Goal: Task Accomplishment & Management: Use online tool/utility

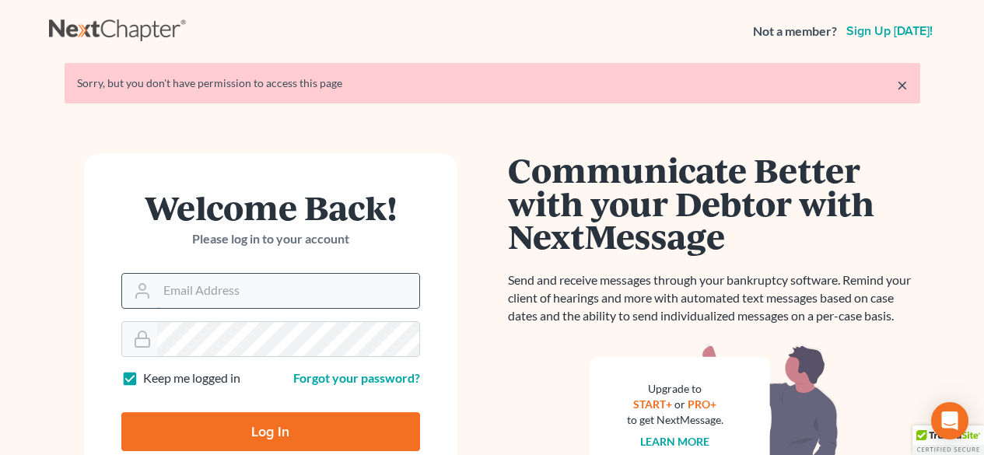
click at [229, 300] on input "Email Address" at bounding box center [288, 291] width 262 height 34
type input "[EMAIL_ADDRESS][DOMAIN_NAME]"
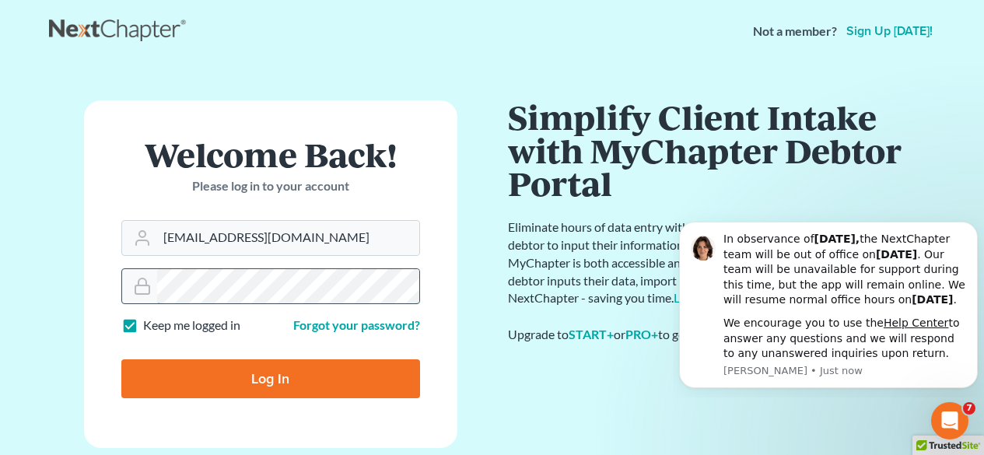
click at [121, 359] on input "Log In" at bounding box center [270, 378] width 299 height 39
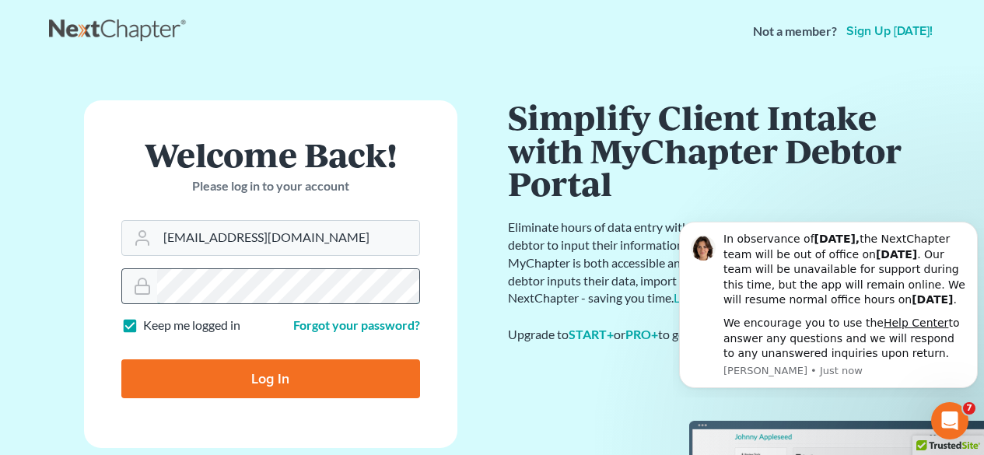
type input "Thinking..."
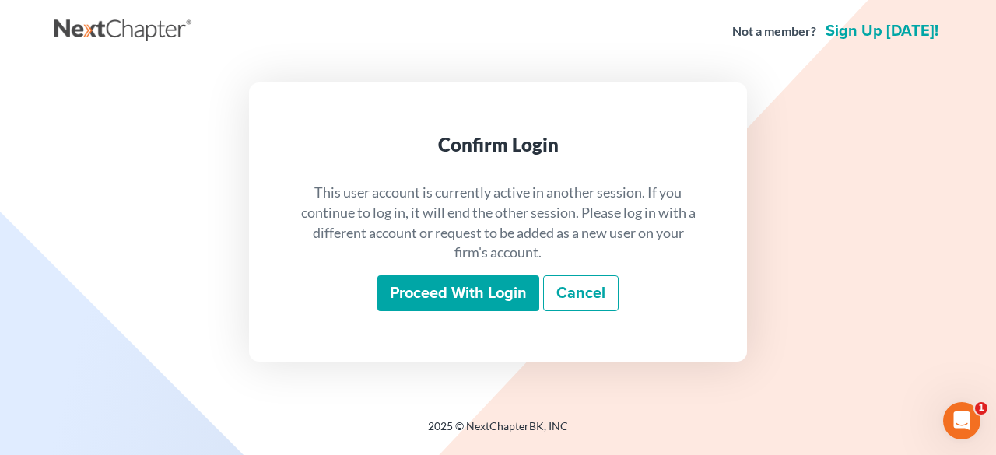
click at [457, 301] on input "Proceed with login" at bounding box center [458, 293] width 162 height 36
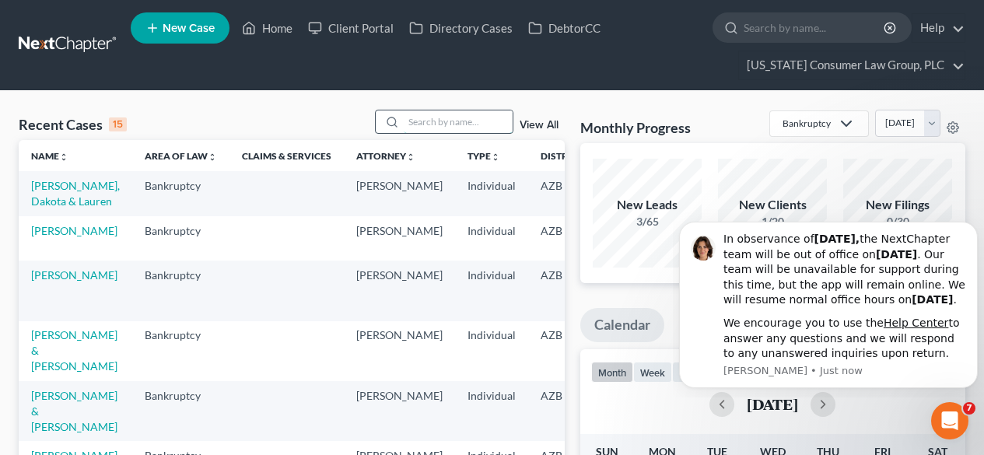
click at [445, 128] on input "search" at bounding box center [458, 121] width 109 height 23
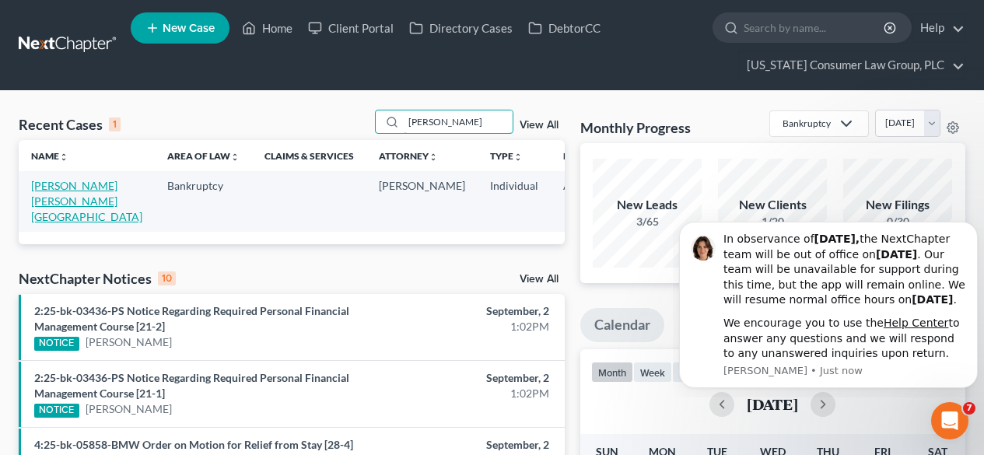
type input "arroyos"
click at [49, 195] on link "[PERSON_NAME] [PERSON_NAME][GEOGRAPHIC_DATA]" at bounding box center [86, 201] width 111 height 44
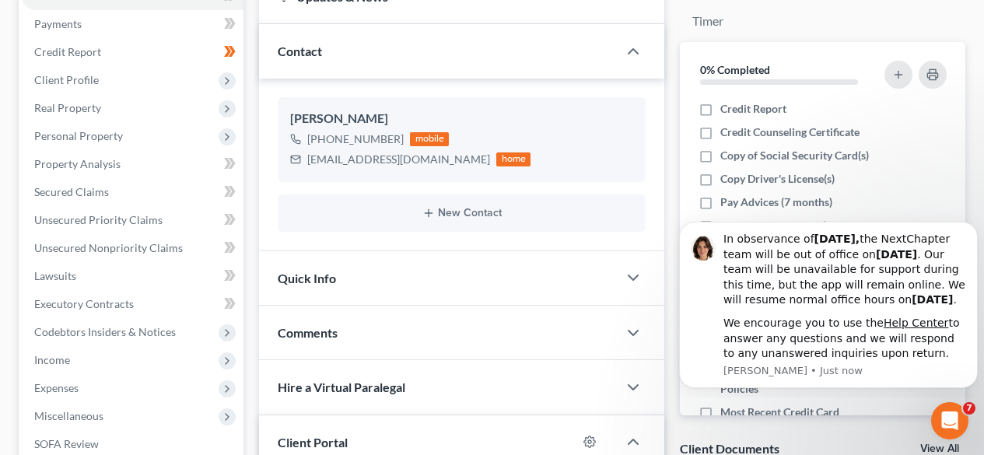
scroll to position [415, 0]
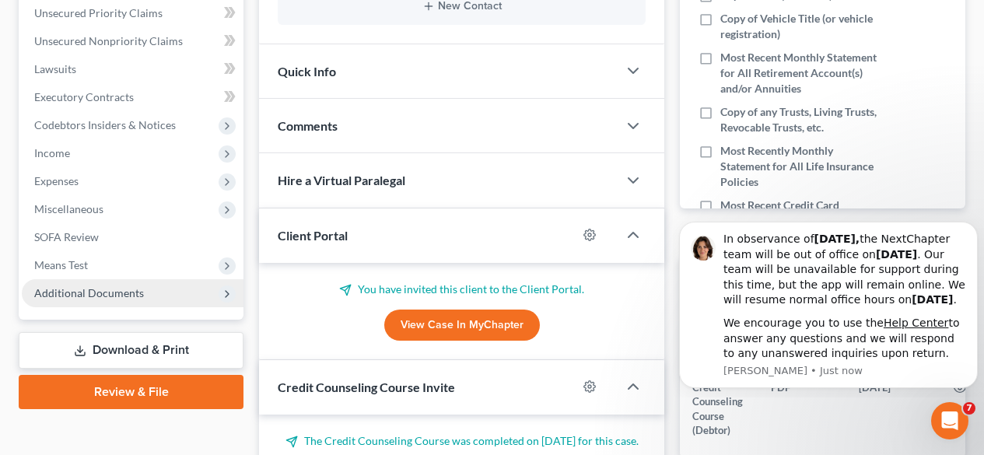
click at [99, 300] on span "Additional Documents" at bounding box center [133, 293] width 222 height 28
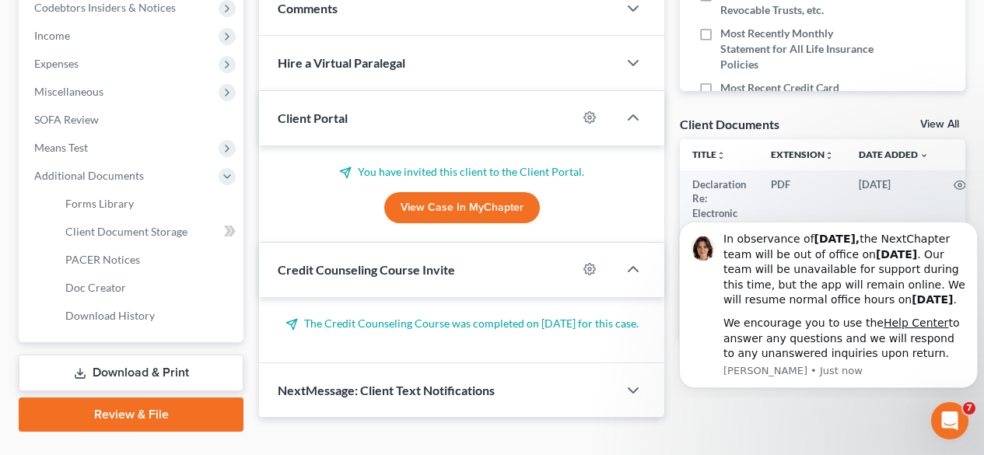
scroll to position [570, 0]
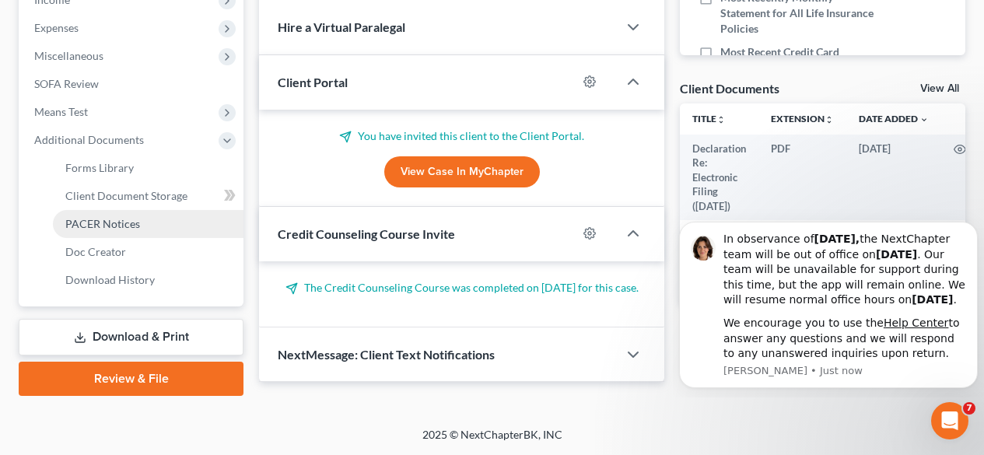
click at [122, 227] on span "PACER Notices" at bounding box center [102, 223] width 75 height 13
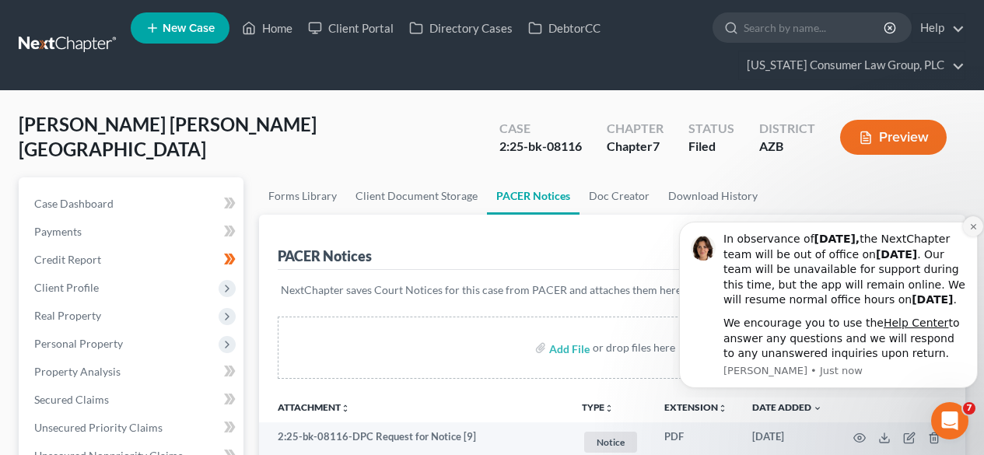
click at [971, 216] on button "Dismiss notification" at bounding box center [973, 226] width 20 height 20
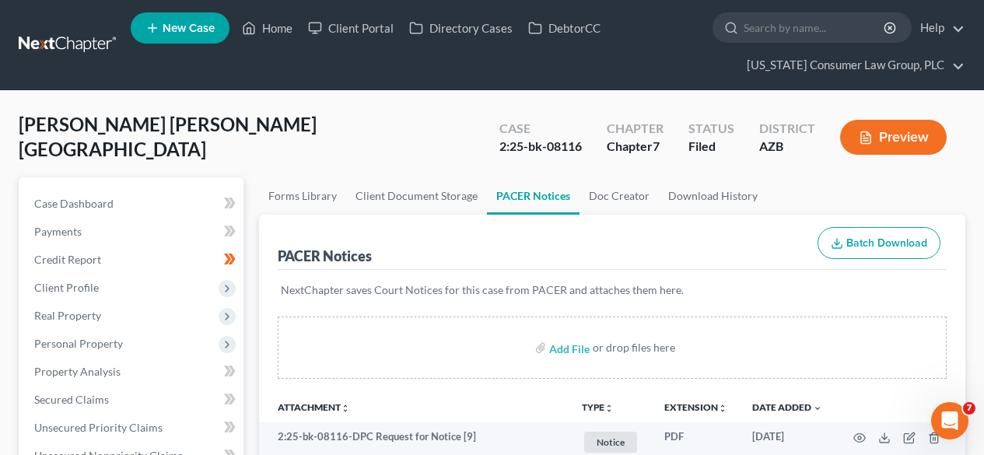
click at [49, 39] on link at bounding box center [69, 45] width 100 height 28
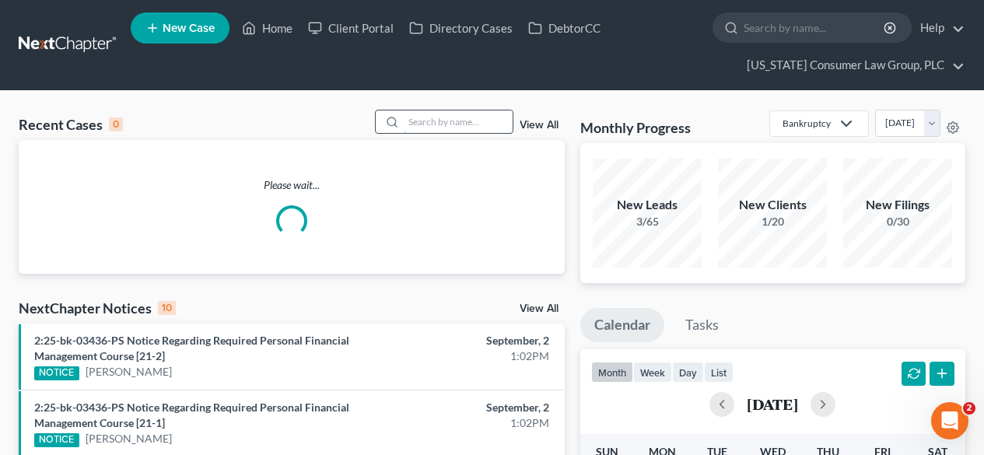
click at [412, 120] on input "search" at bounding box center [458, 121] width 109 height 23
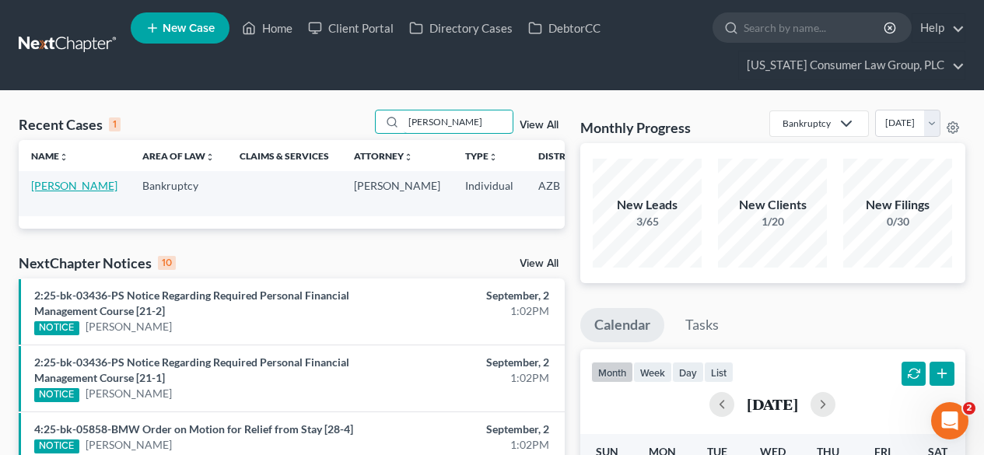
type input "strickland"
click at [54, 192] on link "[PERSON_NAME]" at bounding box center [74, 185] width 86 height 13
select select "1"
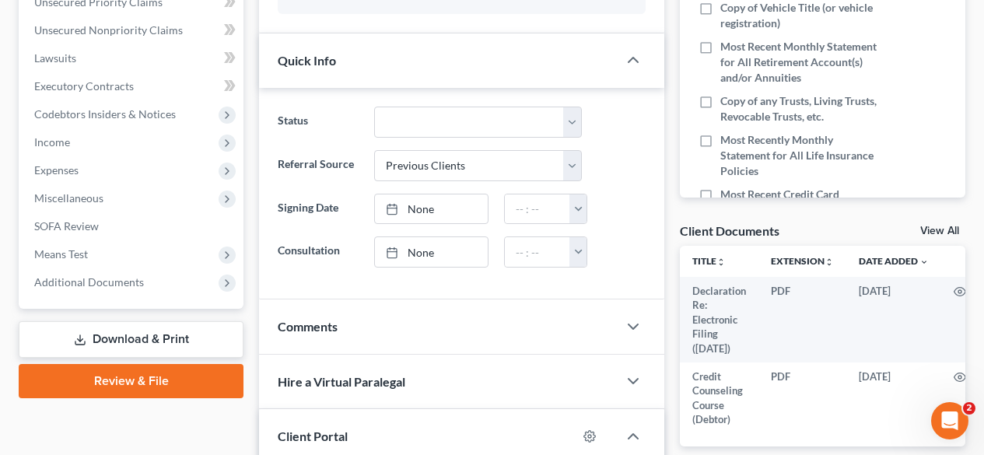
scroll to position [415, 0]
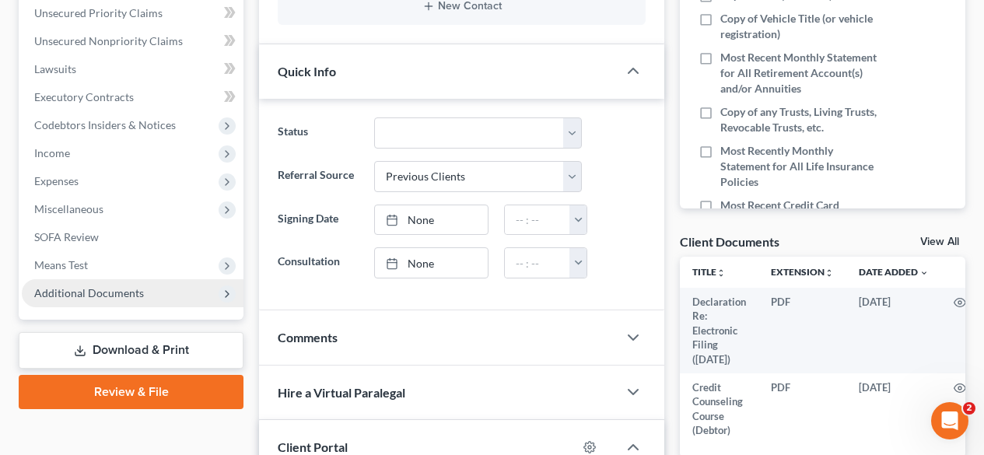
click at [65, 292] on span "Additional Documents" at bounding box center [89, 292] width 110 height 13
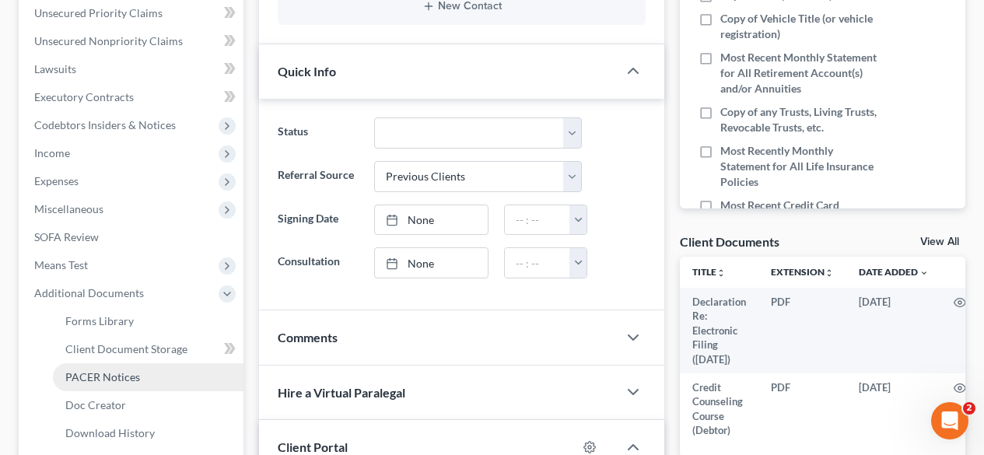
click at [99, 373] on span "PACER Notices" at bounding box center [102, 376] width 75 height 13
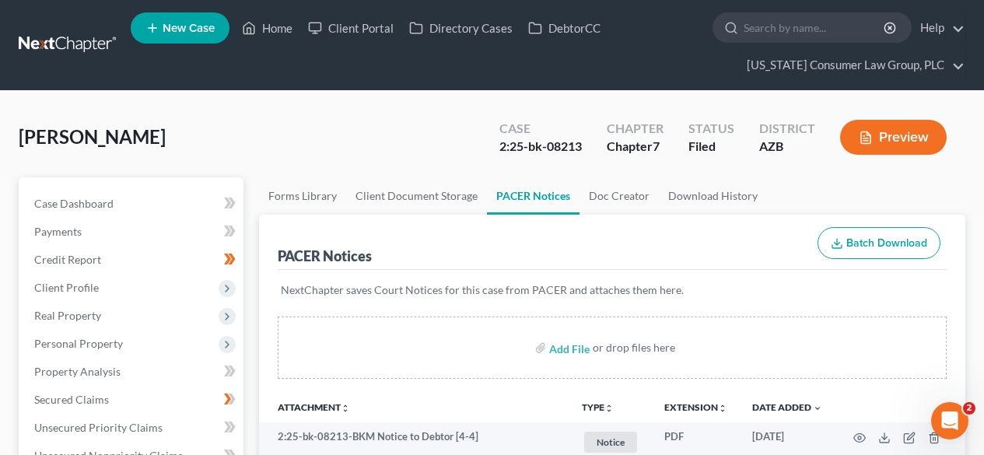
click at [79, 32] on link at bounding box center [69, 45] width 100 height 28
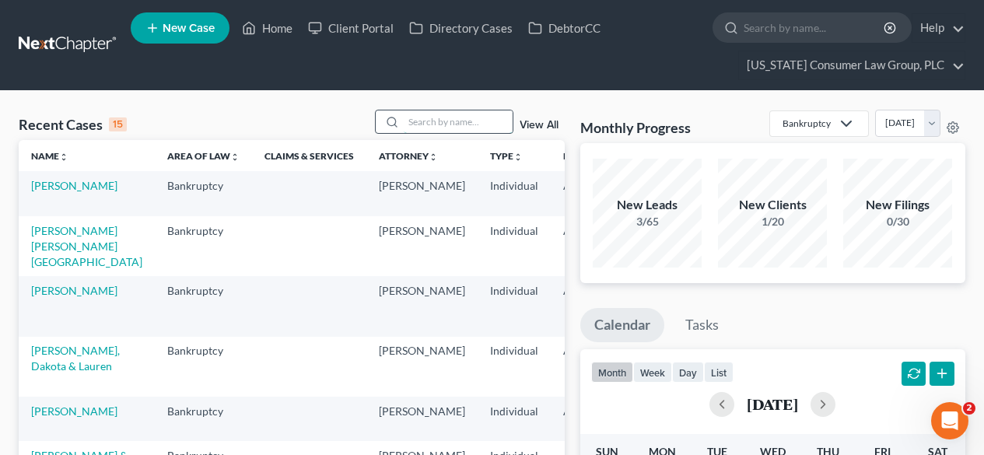
click at [484, 130] on input "search" at bounding box center [458, 121] width 109 height 23
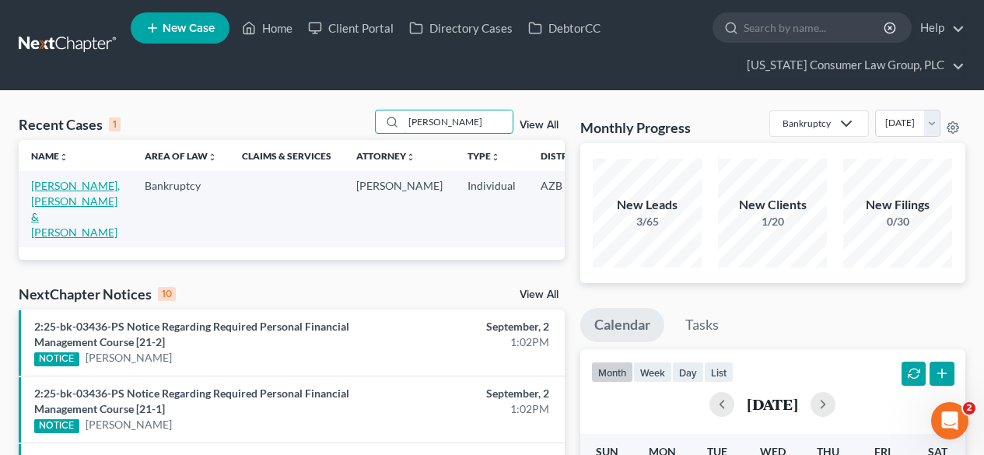
type input "suarez"
click at [52, 198] on link "[PERSON_NAME], [PERSON_NAME] & [PERSON_NAME]" at bounding box center [75, 209] width 89 height 60
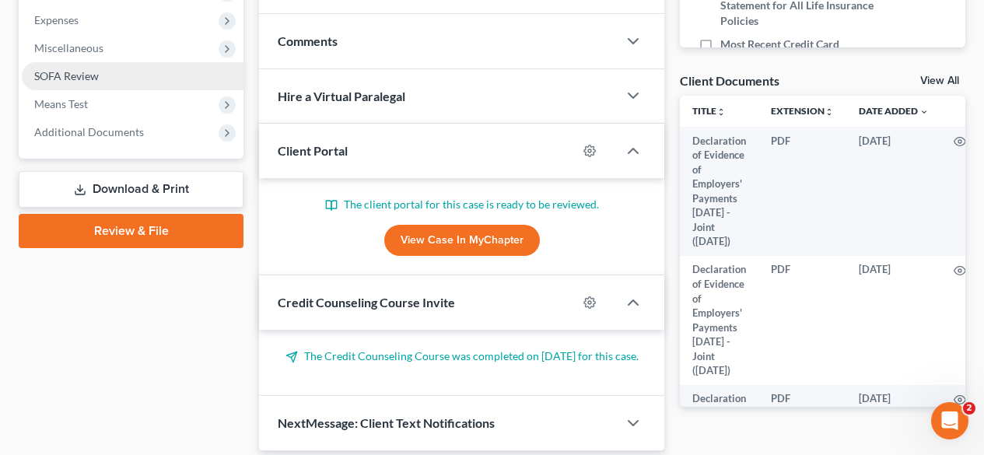
scroll to position [622, 0]
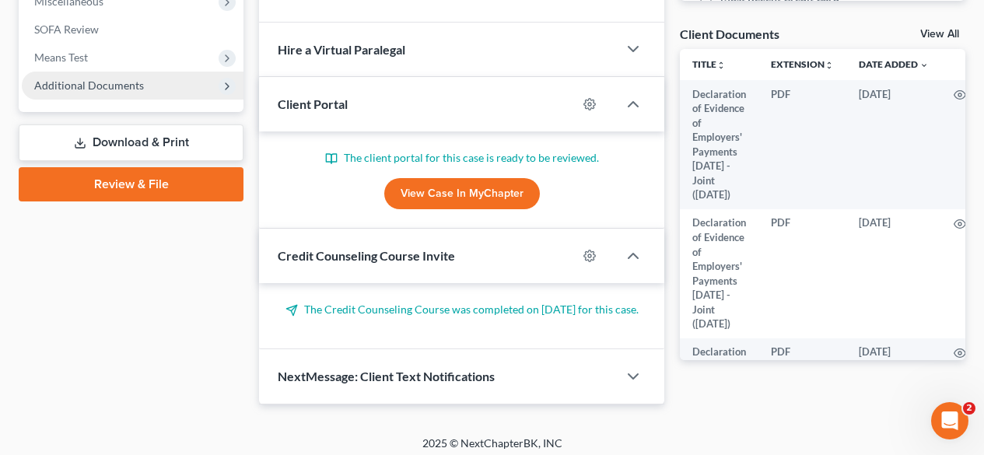
click at [100, 82] on span "Additional Documents" at bounding box center [89, 85] width 110 height 13
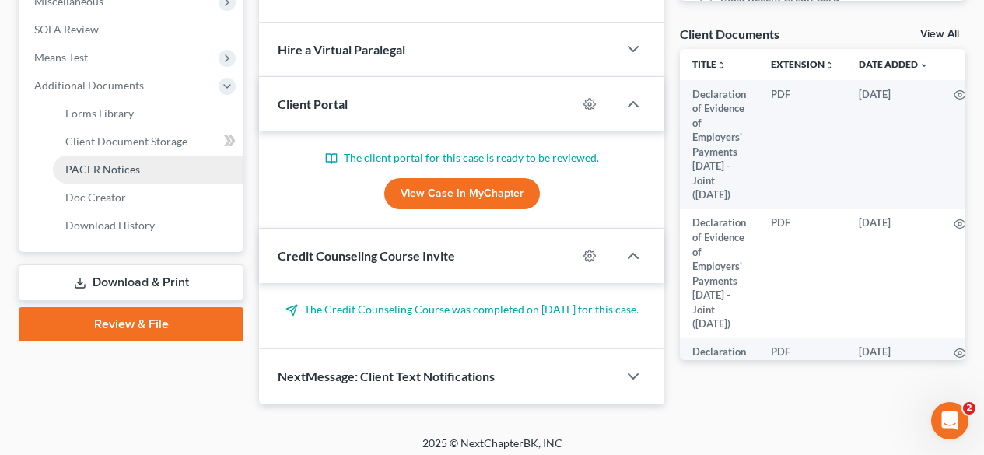
click at [100, 163] on span "PACER Notices" at bounding box center [102, 169] width 75 height 13
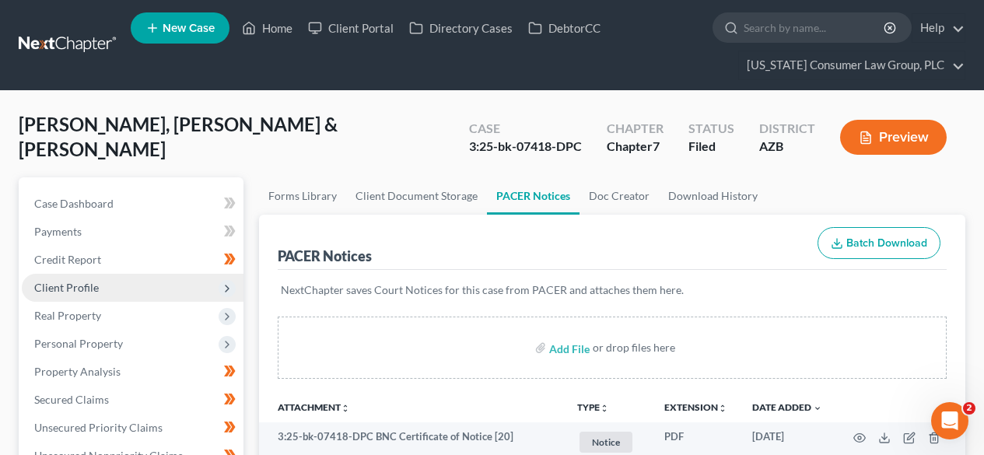
click at [82, 282] on span "Client Profile" at bounding box center [66, 287] width 65 height 13
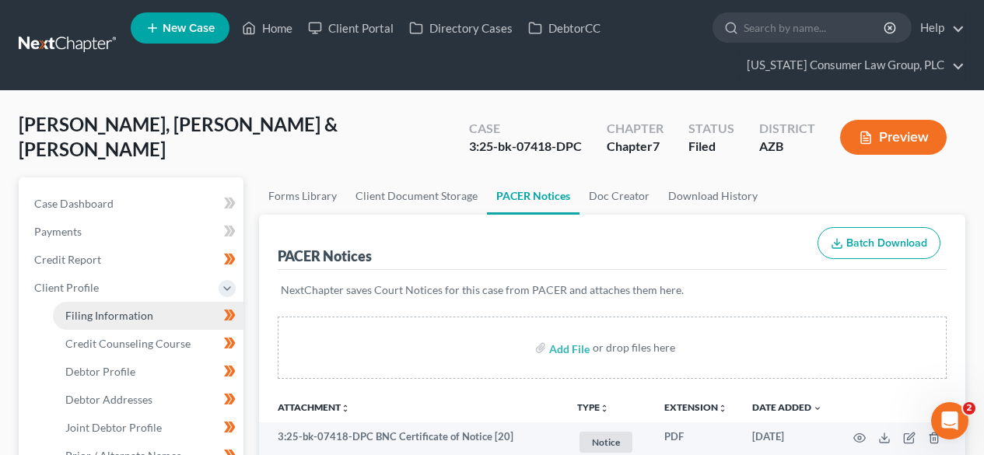
click at [87, 319] on span "Filing Information" at bounding box center [109, 315] width 88 height 13
select select "1"
select select "0"
select select "3"
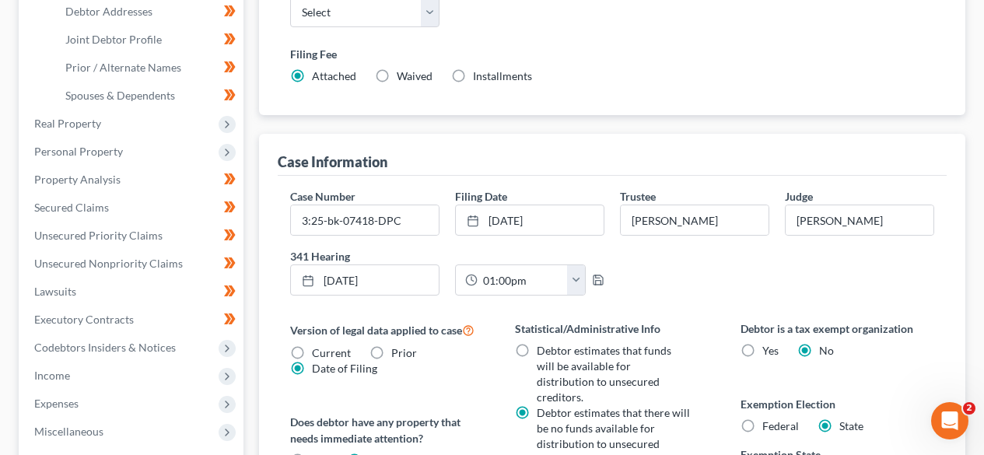
scroll to position [415, 0]
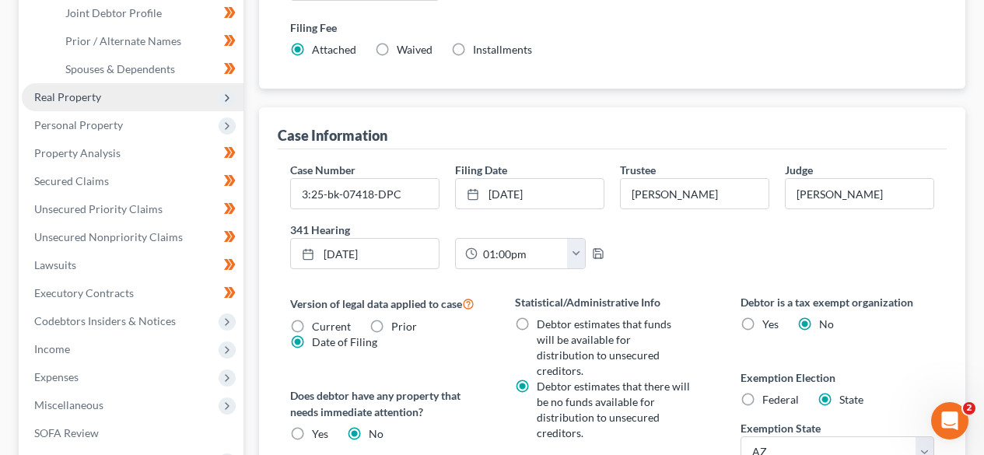
click at [109, 99] on span "Real Property" at bounding box center [133, 97] width 222 height 28
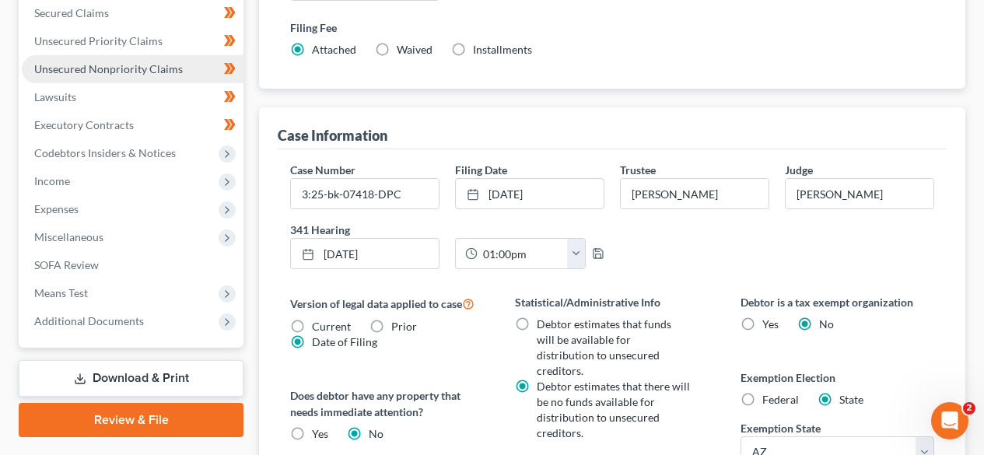
scroll to position [208, 0]
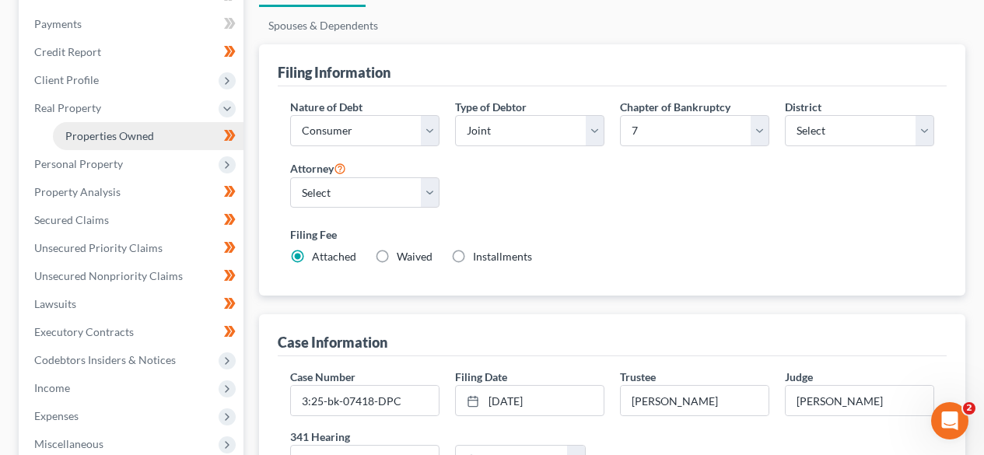
click at [121, 137] on span "Properties Owned" at bounding box center [109, 135] width 89 height 13
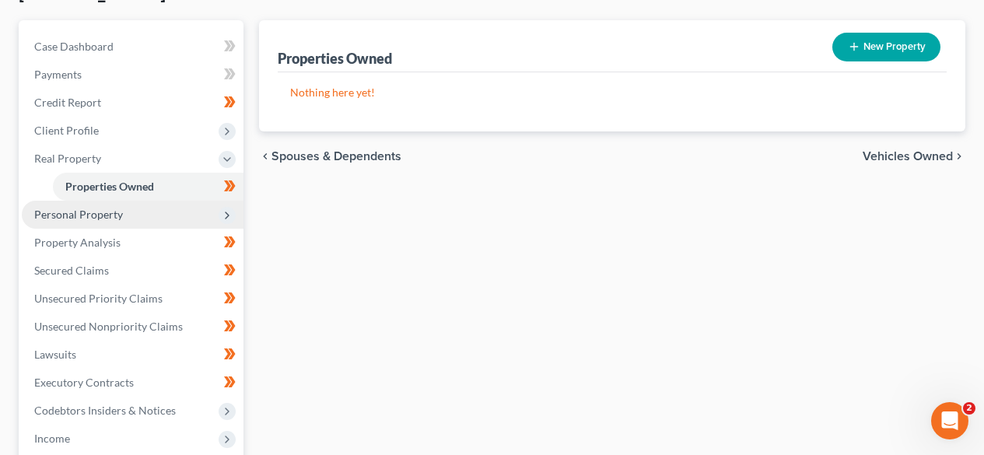
scroll to position [208, 0]
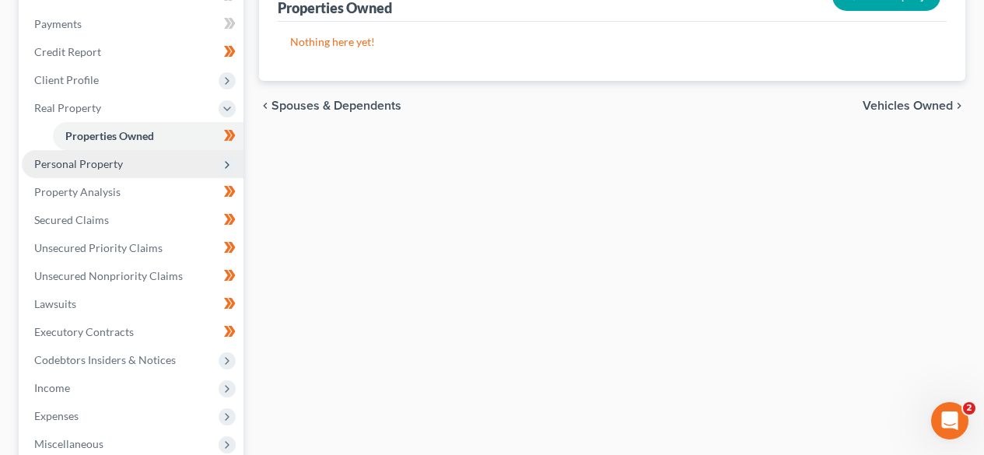
click at [80, 167] on span "Personal Property" at bounding box center [78, 163] width 89 height 13
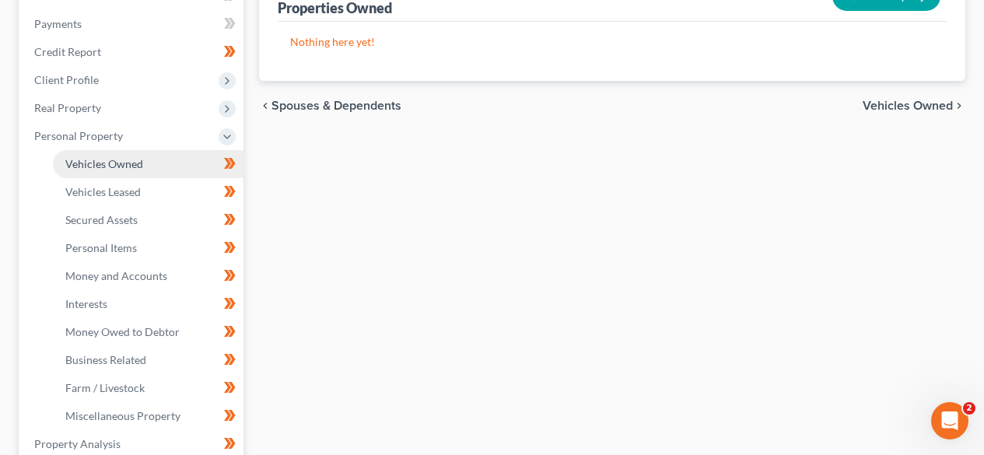
click at [94, 157] on span "Vehicles Owned" at bounding box center [104, 163] width 78 height 13
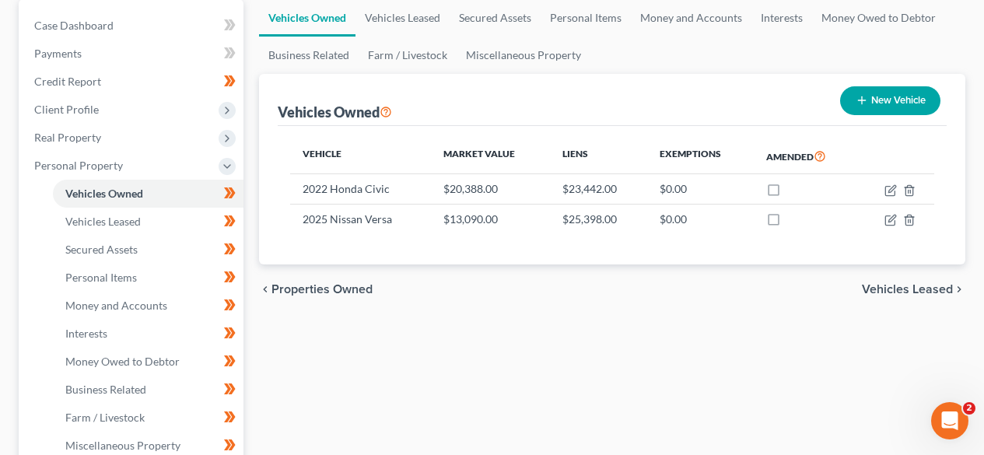
scroll to position [208, 0]
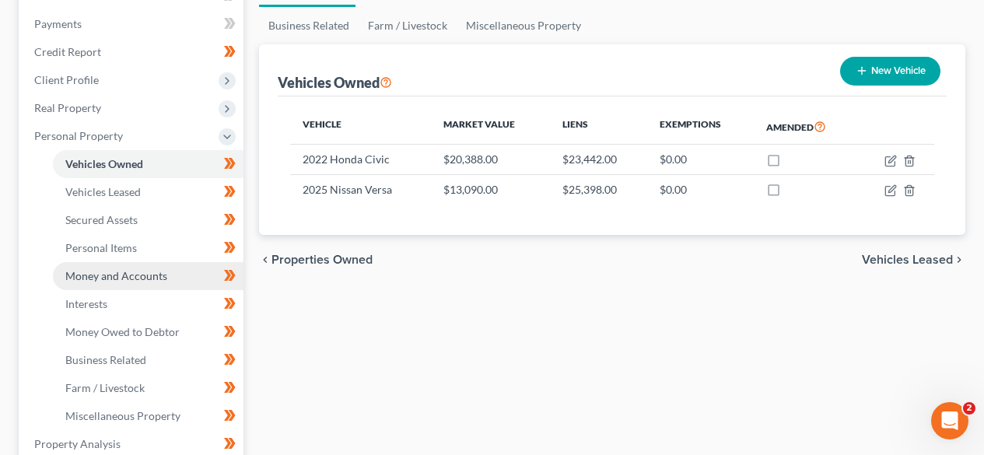
click at [100, 289] on link "Money and Accounts" at bounding box center [148, 276] width 191 height 28
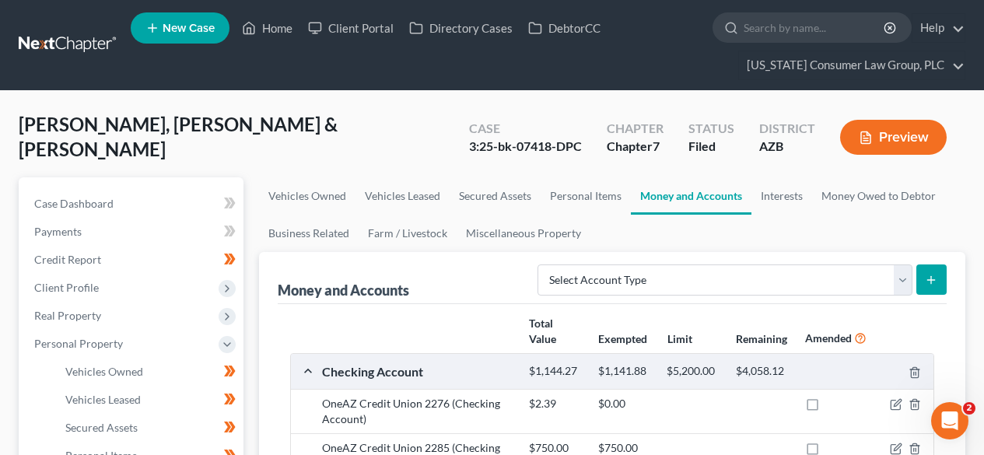
click at [44, 41] on link at bounding box center [69, 45] width 100 height 28
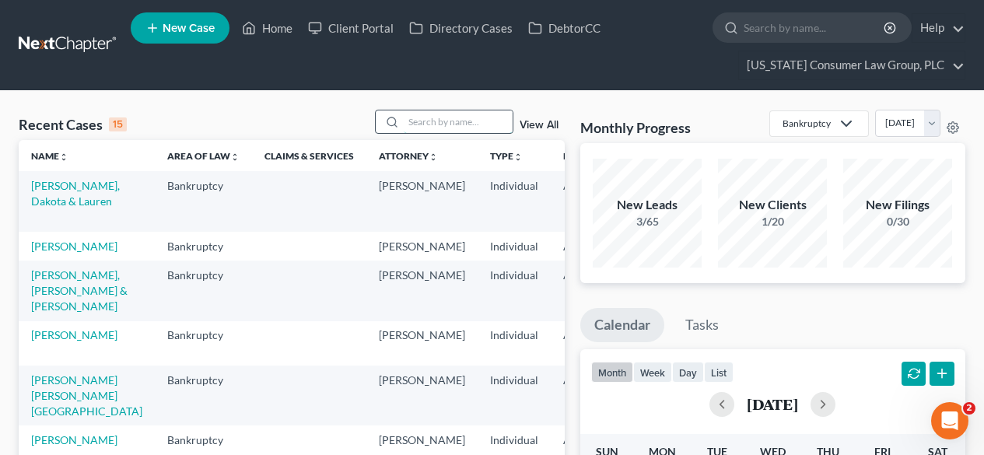
click at [437, 130] on input "search" at bounding box center [458, 121] width 109 height 23
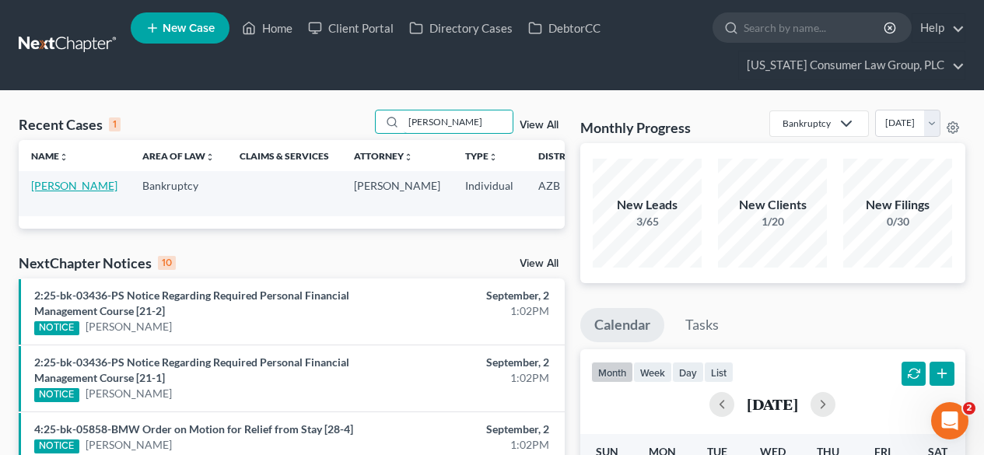
type input "[PERSON_NAME]"
click at [46, 189] on link "[PERSON_NAME]" at bounding box center [74, 185] width 86 height 13
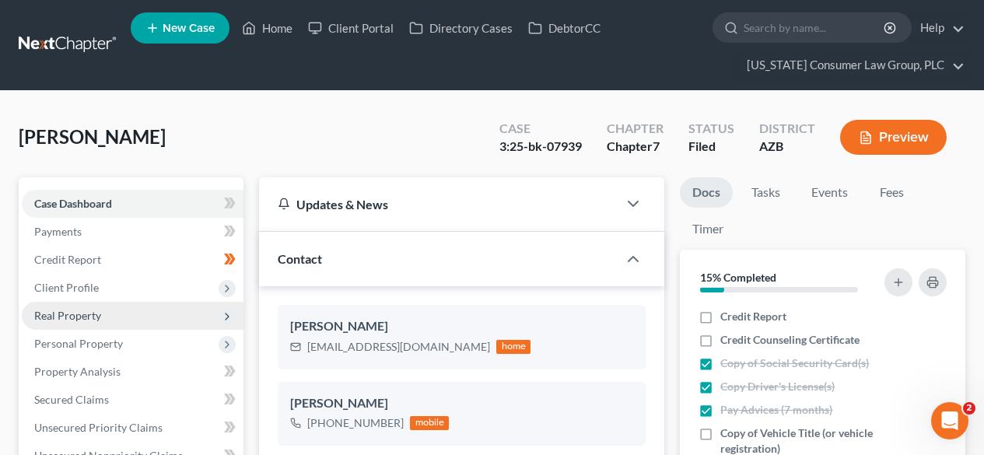
click at [122, 310] on span "Real Property" at bounding box center [133, 316] width 222 height 28
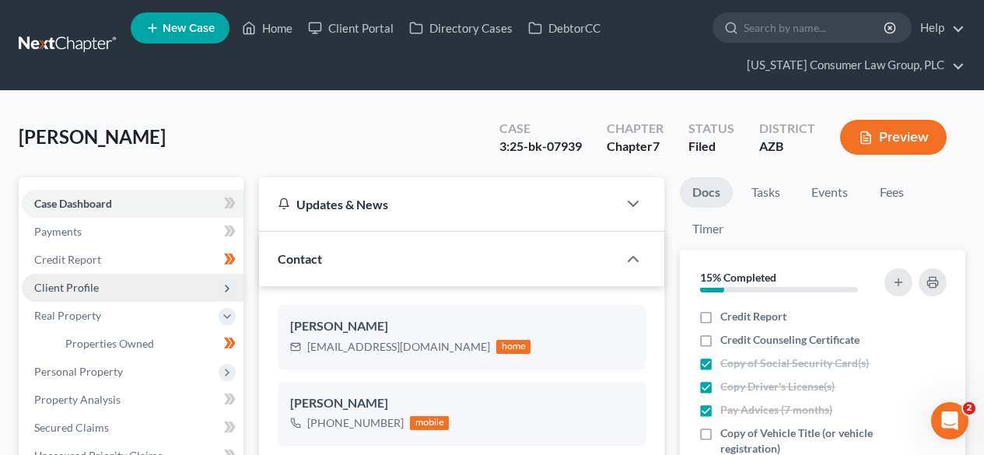
click at [96, 289] on span "Client Profile" at bounding box center [66, 287] width 65 height 13
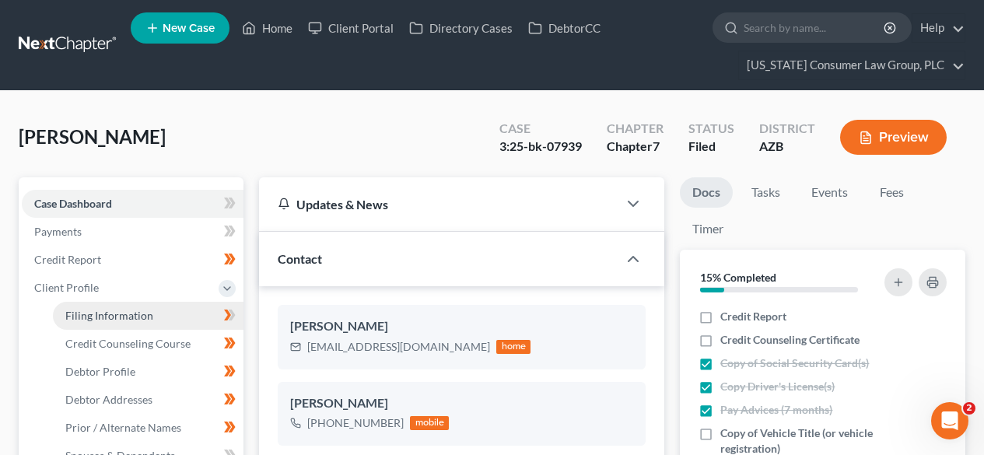
click at [99, 312] on span "Filing Information" at bounding box center [109, 315] width 88 height 13
select select "1"
select select "0"
select select "3"
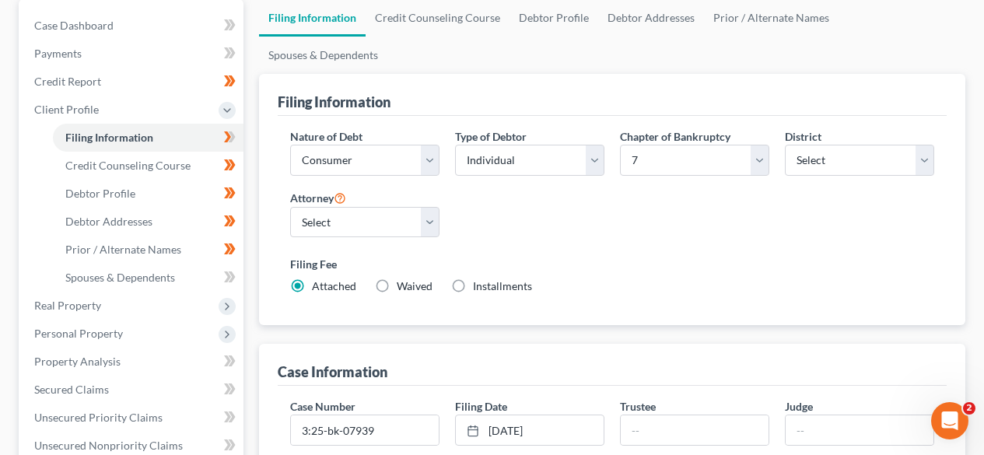
scroll to position [208, 0]
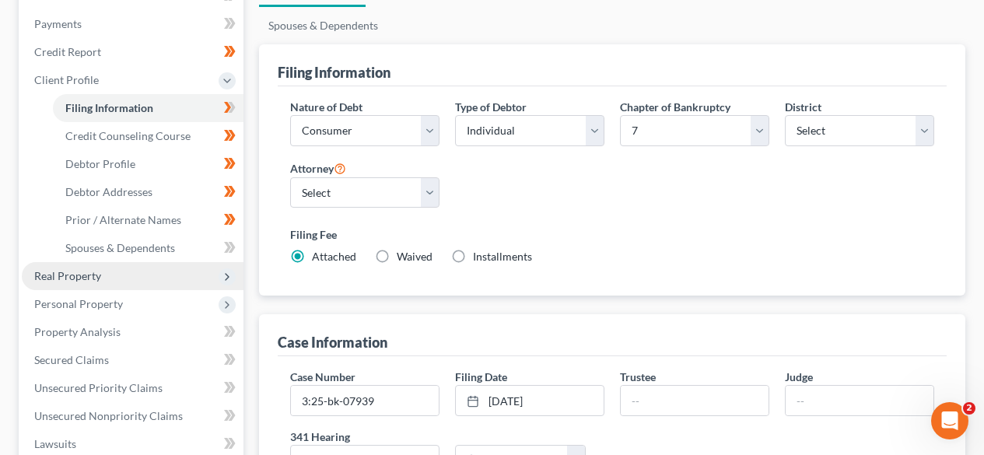
click at [103, 283] on span "Real Property" at bounding box center [133, 276] width 222 height 28
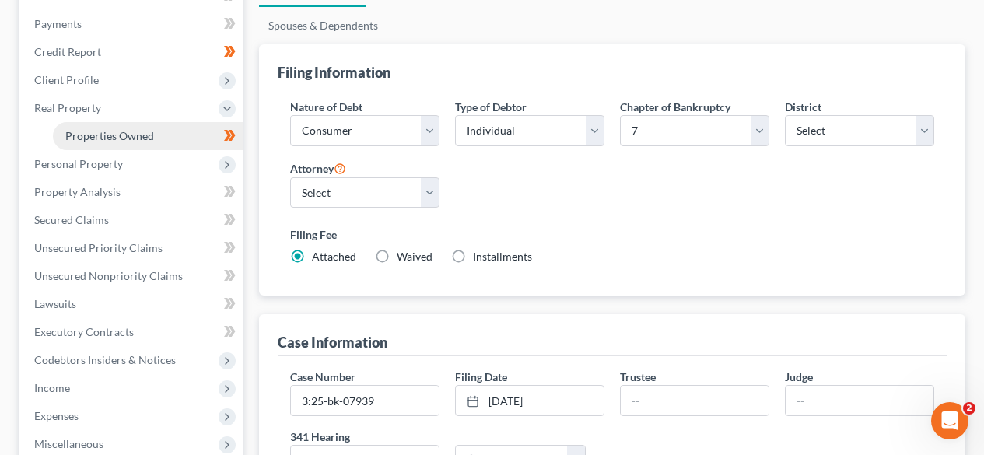
click at [99, 141] on span "Properties Owned" at bounding box center [109, 135] width 89 height 13
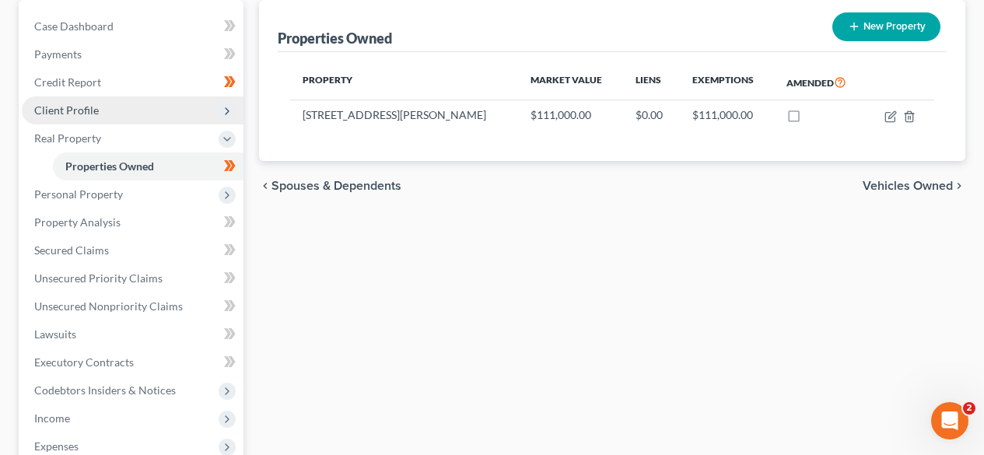
scroll to position [208, 0]
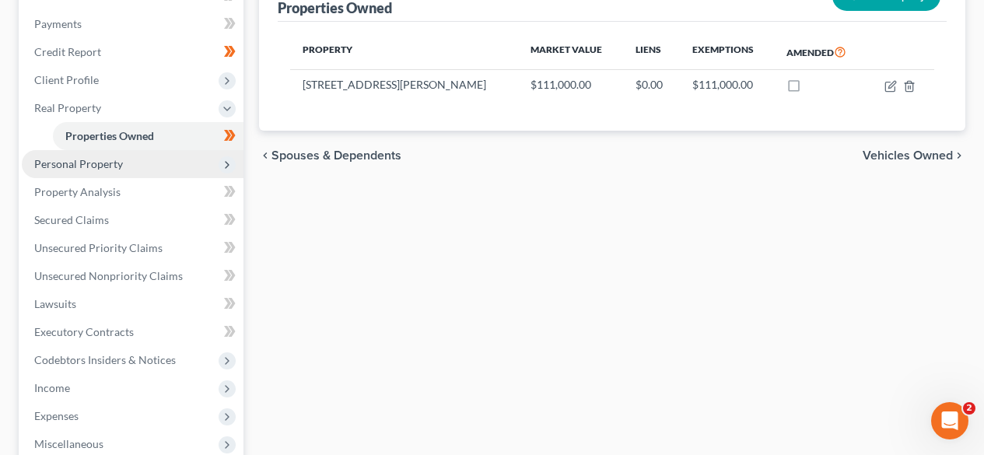
click at [118, 163] on span "Personal Property" at bounding box center [78, 163] width 89 height 13
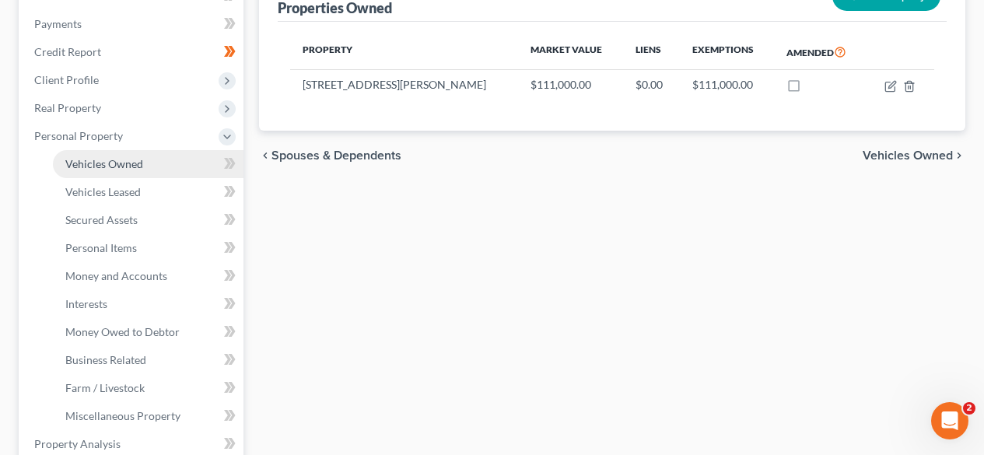
click at [121, 160] on span "Vehicles Owned" at bounding box center [104, 163] width 78 height 13
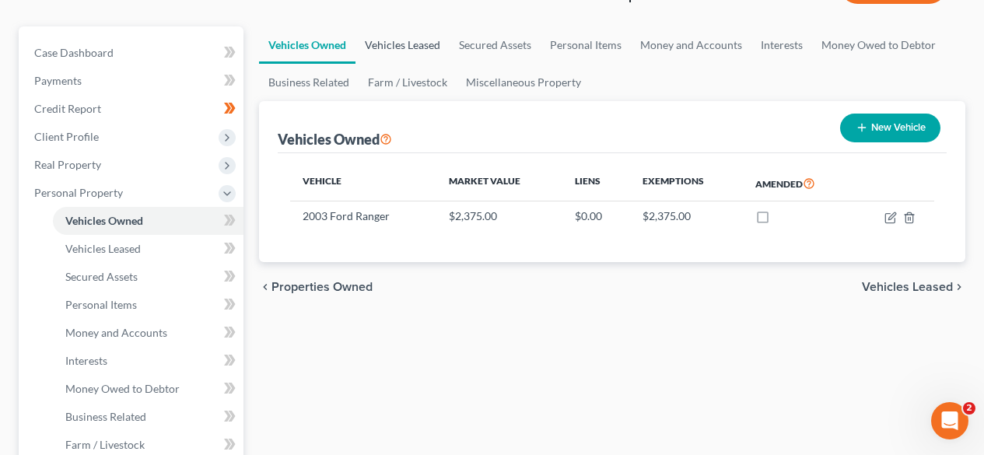
scroll to position [208, 0]
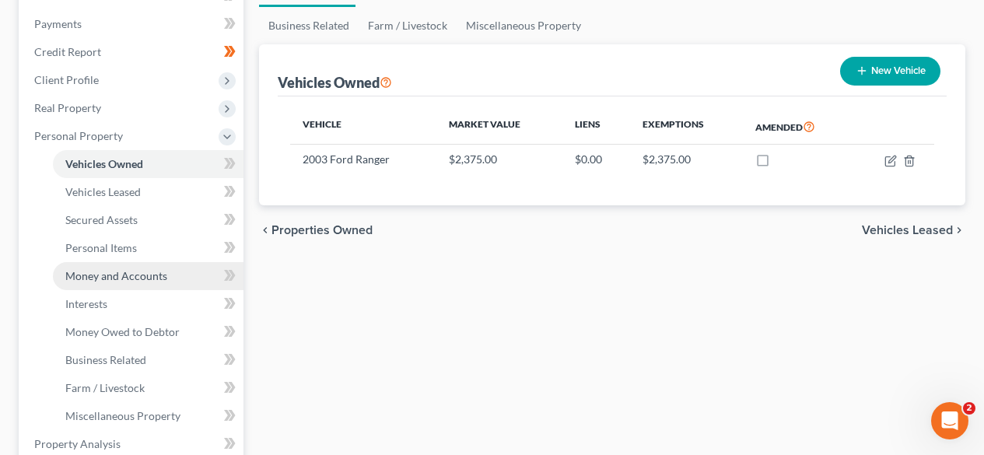
click at [105, 269] on span "Money and Accounts" at bounding box center [116, 275] width 102 height 13
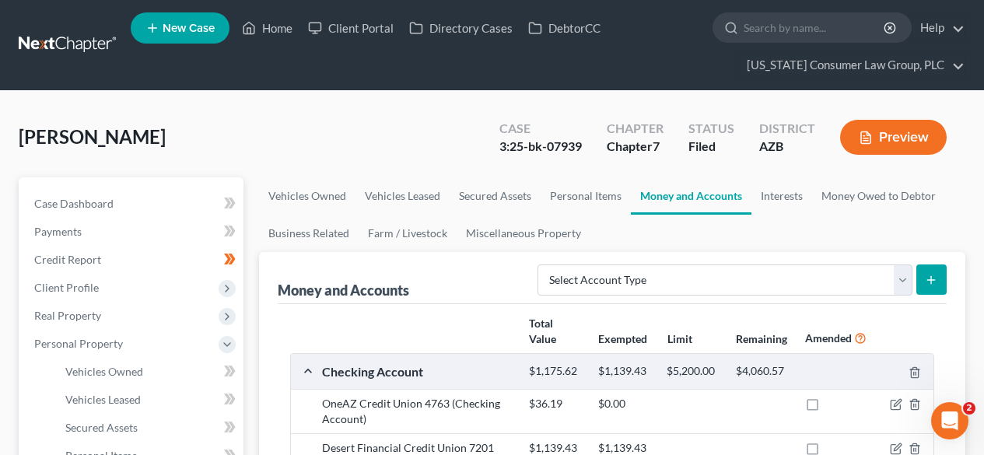
click at [66, 41] on link at bounding box center [69, 45] width 100 height 28
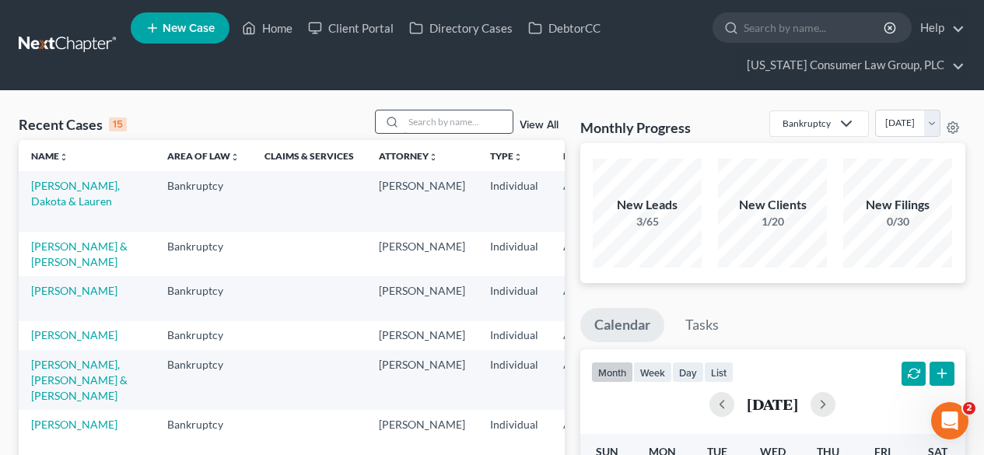
click at [472, 124] on input "search" at bounding box center [458, 121] width 109 height 23
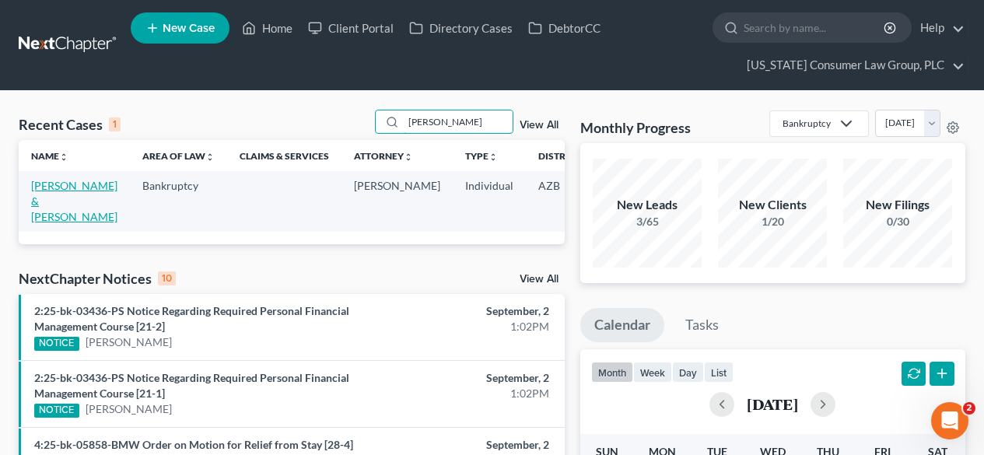
type input "erickson"
click at [61, 181] on link "[PERSON_NAME] & [PERSON_NAME]" at bounding box center [74, 201] width 86 height 44
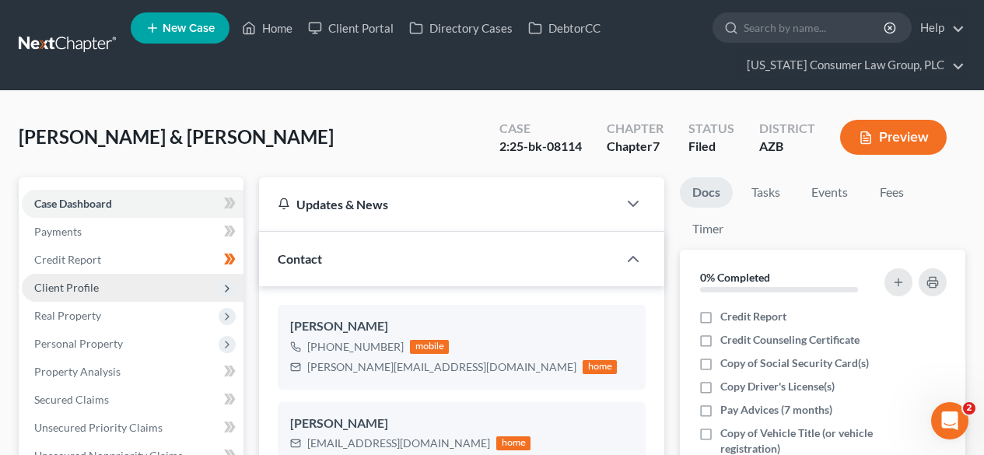
click at [80, 277] on span "Client Profile" at bounding box center [133, 288] width 222 height 28
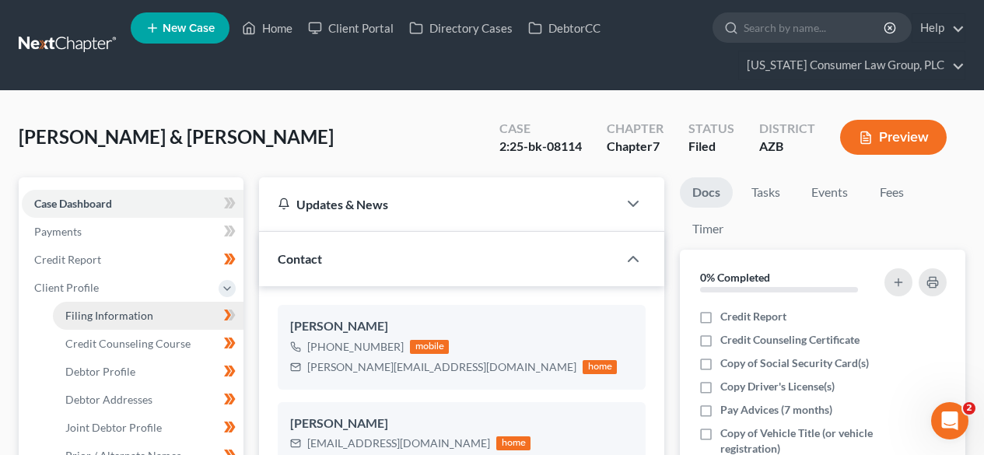
click at [116, 316] on span "Filing Information" at bounding box center [109, 315] width 88 height 13
select select "1"
select select "0"
select select "3"
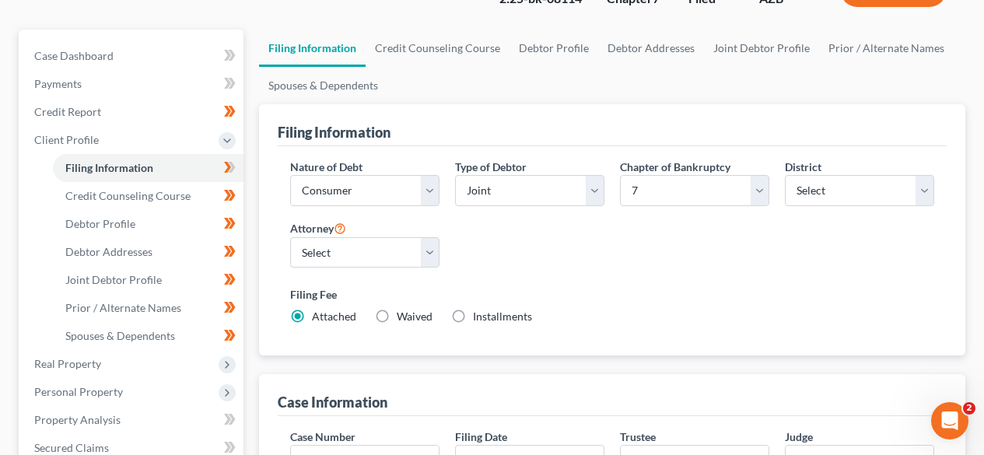
scroll to position [208, 0]
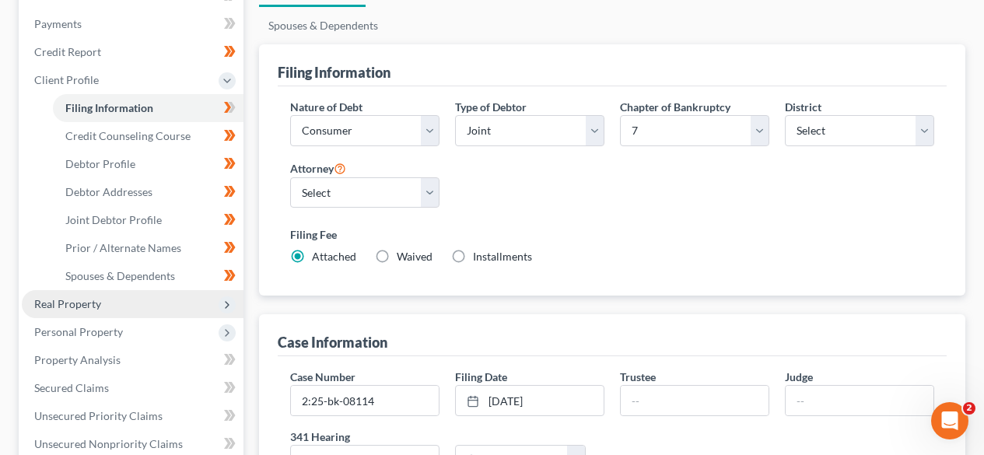
click at [143, 298] on span "Real Property" at bounding box center [133, 304] width 222 height 28
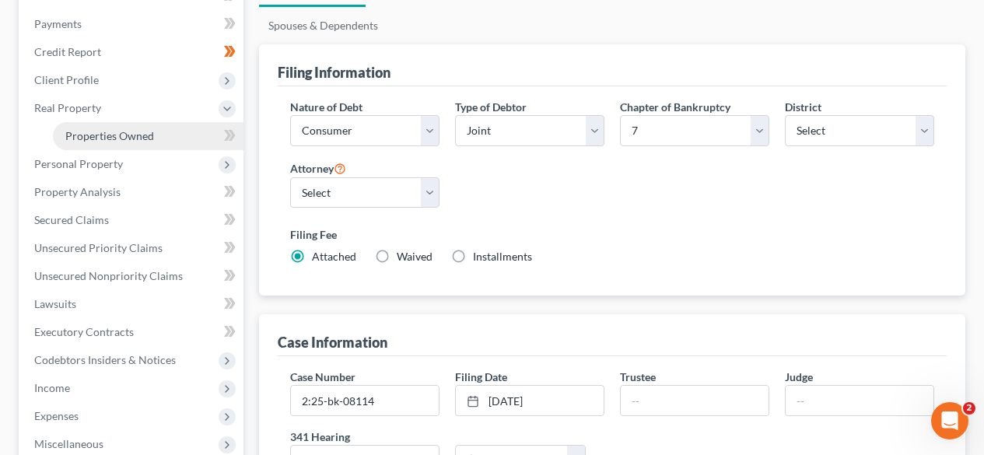
click at [107, 140] on span "Properties Owned" at bounding box center [109, 135] width 89 height 13
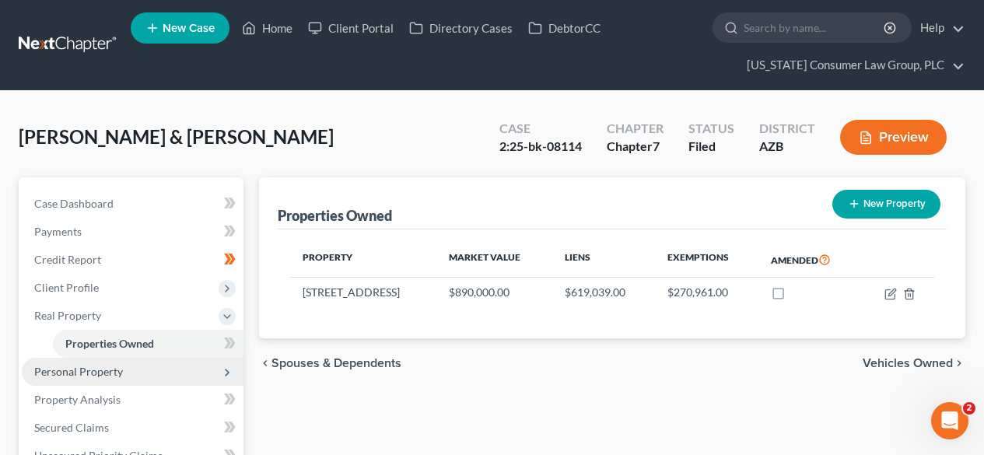
click at [103, 373] on span "Personal Property" at bounding box center [78, 371] width 89 height 13
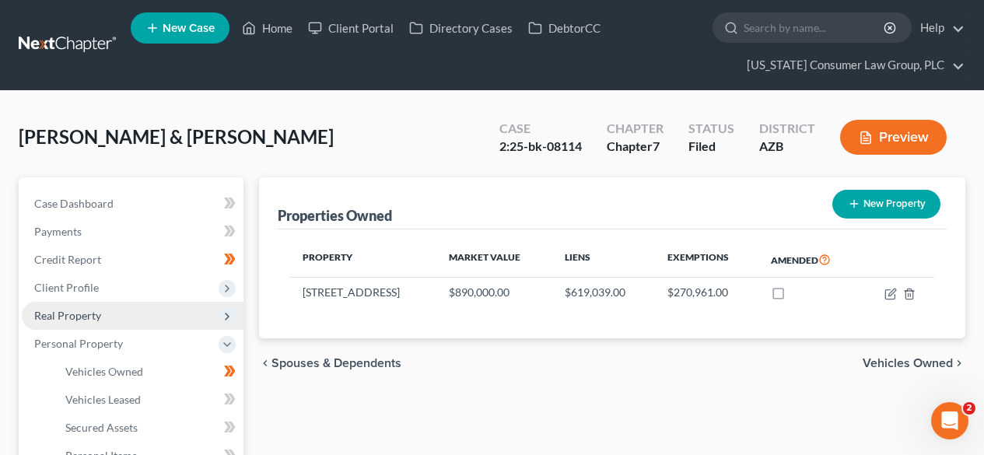
click at [93, 307] on span "Real Property" at bounding box center [133, 316] width 222 height 28
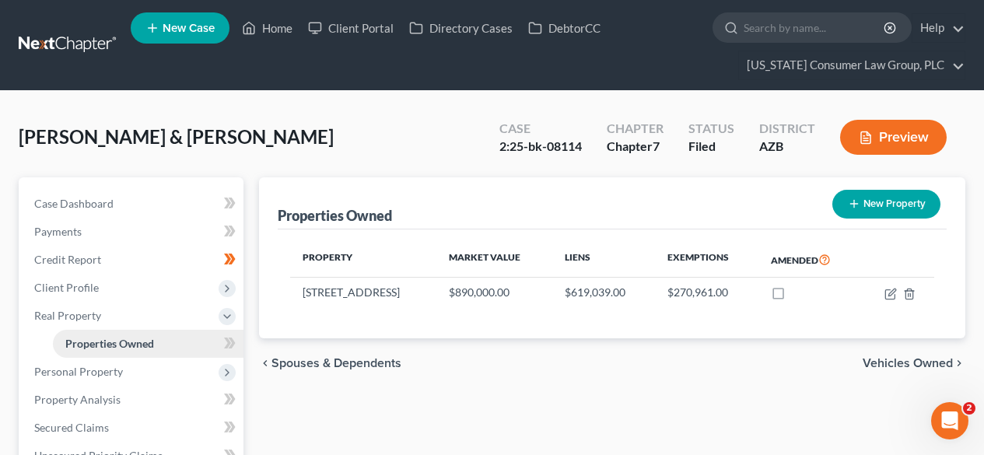
click at [87, 337] on span "Properties Owned" at bounding box center [109, 343] width 89 height 13
click at [100, 347] on span "Properties Owned" at bounding box center [109, 343] width 89 height 13
click at [82, 367] on span "Personal Property" at bounding box center [78, 371] width 89 height 13
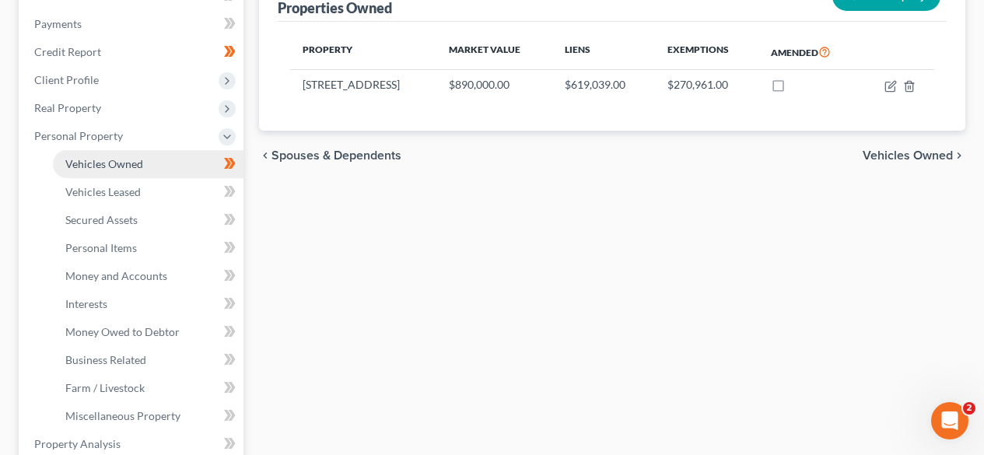
click at [121, 160] on span "Vehicles Owned" at bounding box center [104, 163] width 78 height 13
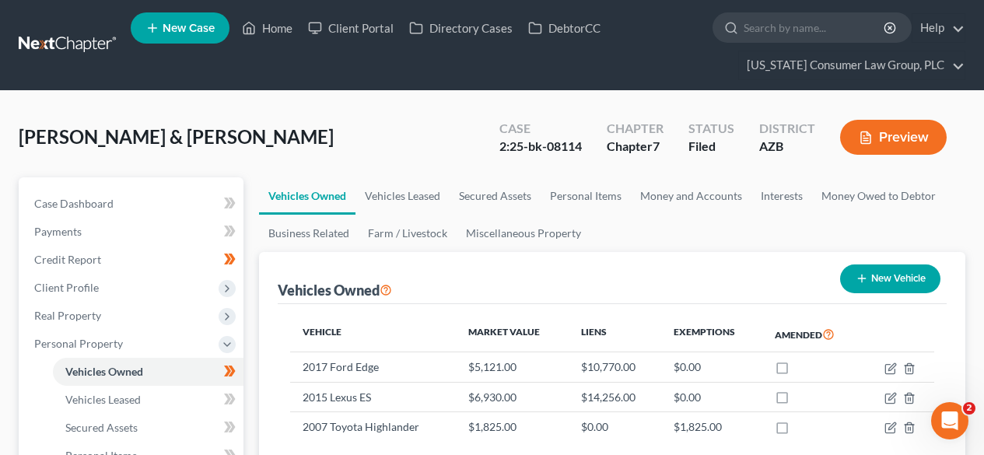
scroll to position [208, 0]
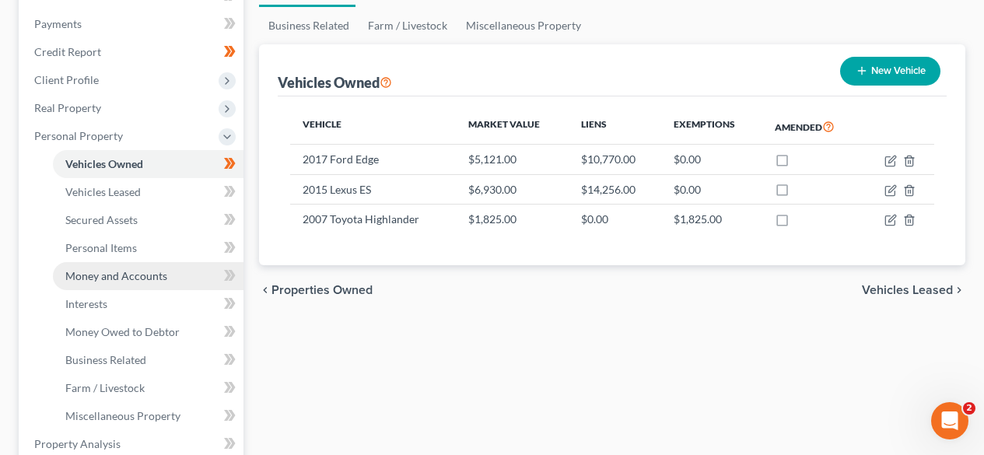
click at [101, 272] on span "Money and Accounts" at bounding box center [116, 275] width 102 height 13
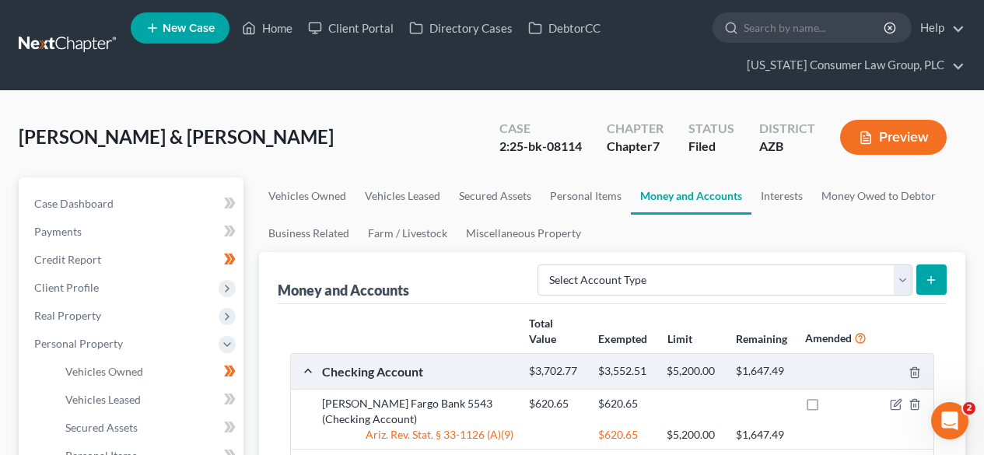
click at [50, 32] on link at bounding box center [69, 45] width 100 height 28
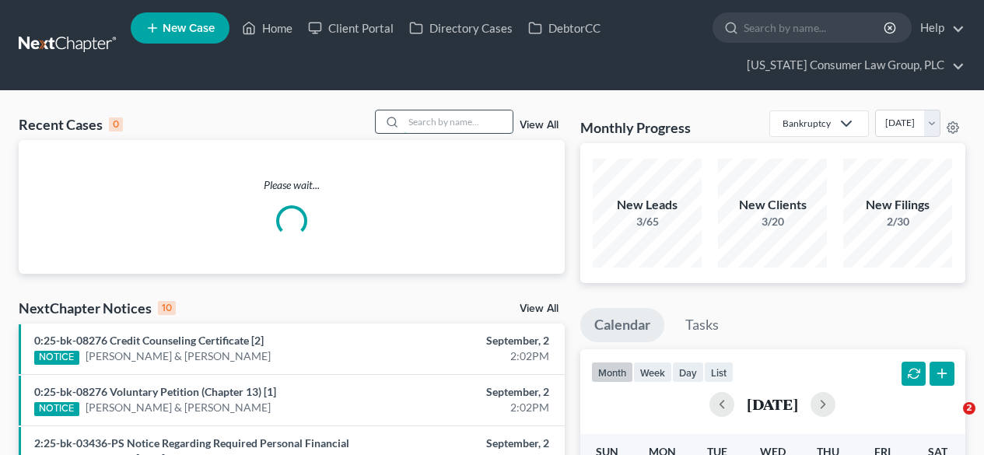
click at [470, 121] on input "search" at bounding box center [458, 121] width 109 height 23
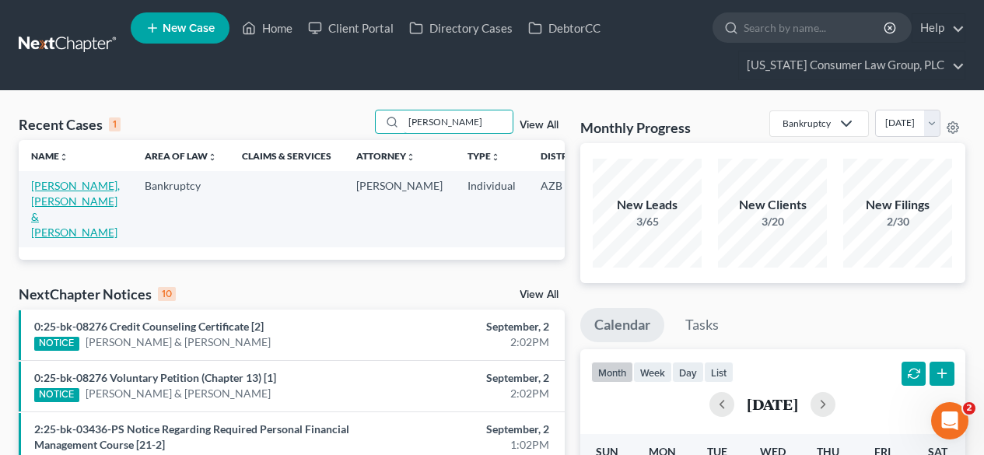
type input "[PERSON_NAME]"
click at [54, 196] on link "[PERSON_NAME], [PERSON_NAME] & [PERSON_NAME]" at bounding box center [75, 209] width 89 height 60
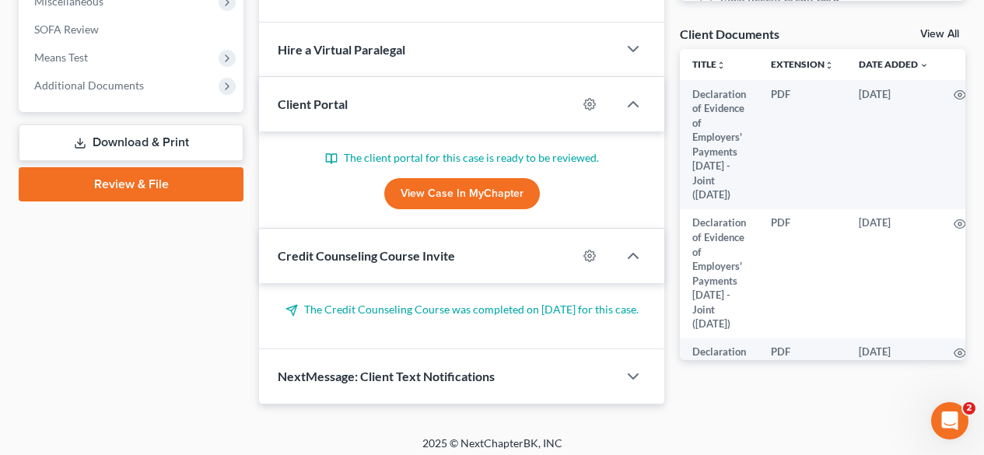
scroll to position [415, 0]
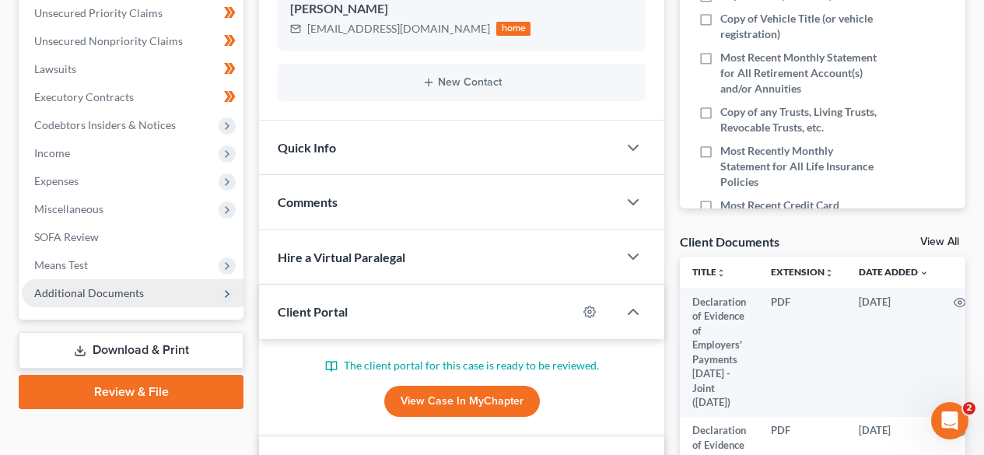
click at [93, 297] on span "Additional Documents" at bounding box center [89, 292] width 110 height 13
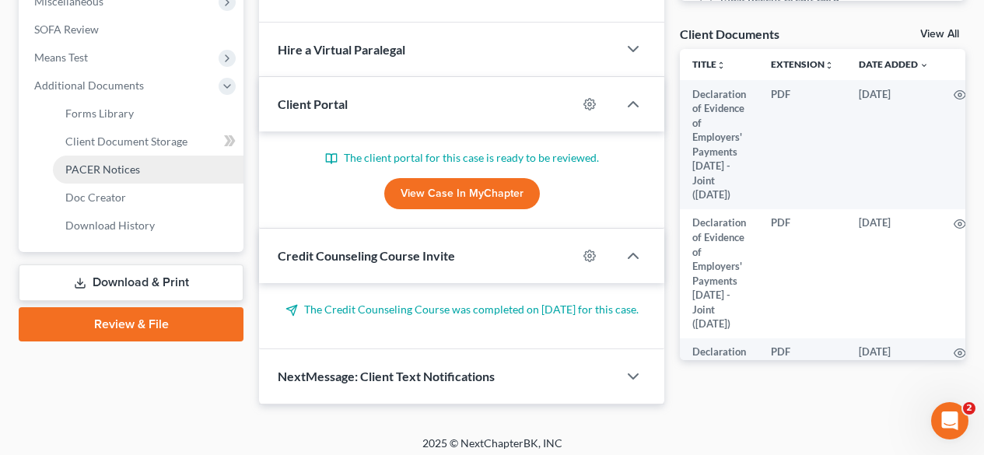
click at [128, 172] on span "PACER Notices" at bounding box center [102, 169] width 75 height 13
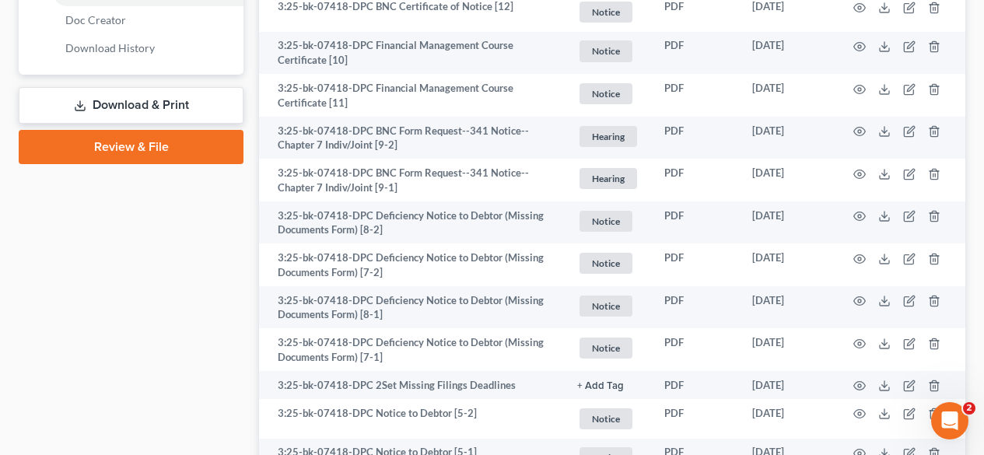
scroll to position [830, 0]
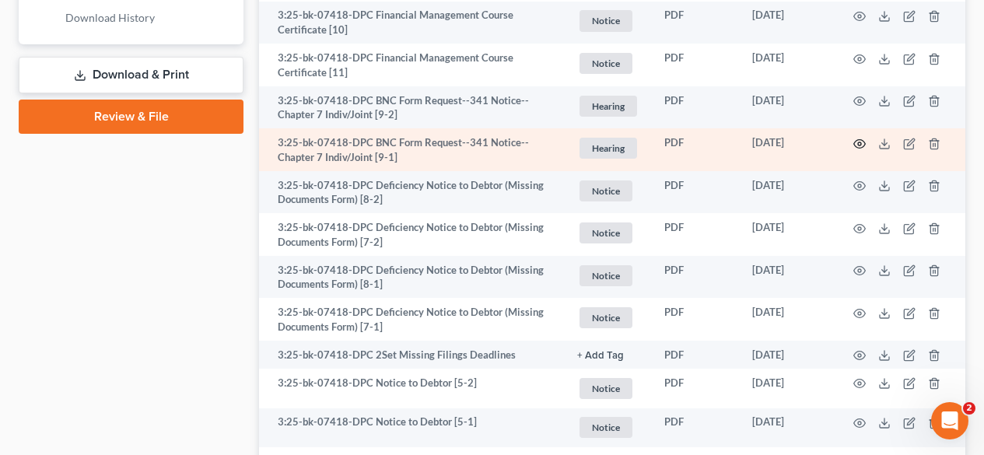
click at [854, 148] on icon "button" at bounding box center [860, 144] width 12 height 12
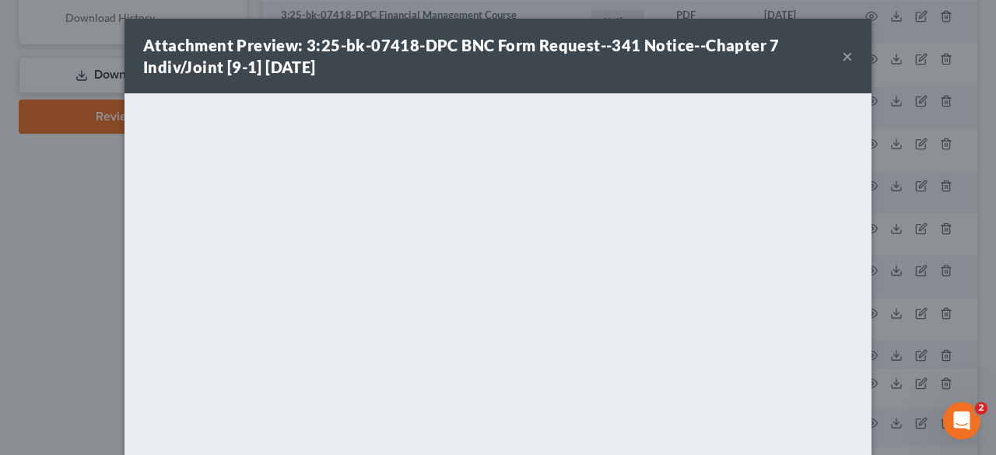
click at [845, 58] on button "×" at bounding box center [847, 56] width 11 height 19
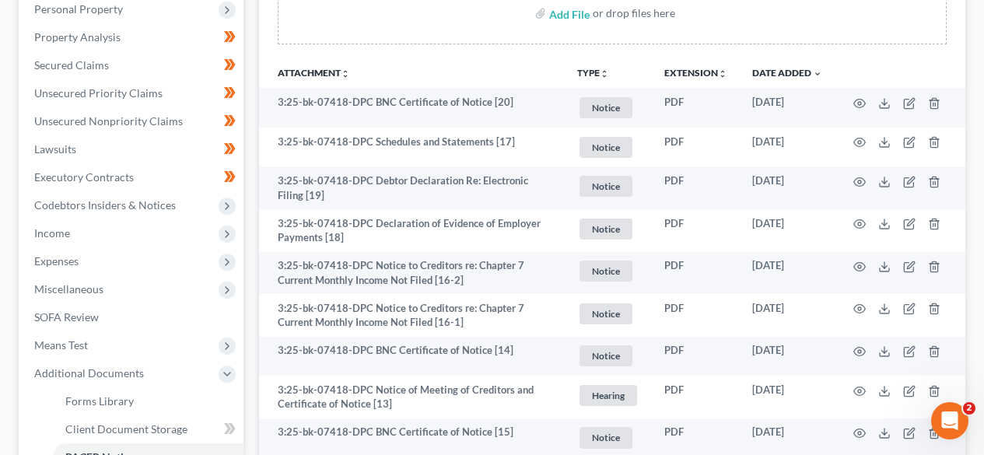
scroll to position [0, 0]
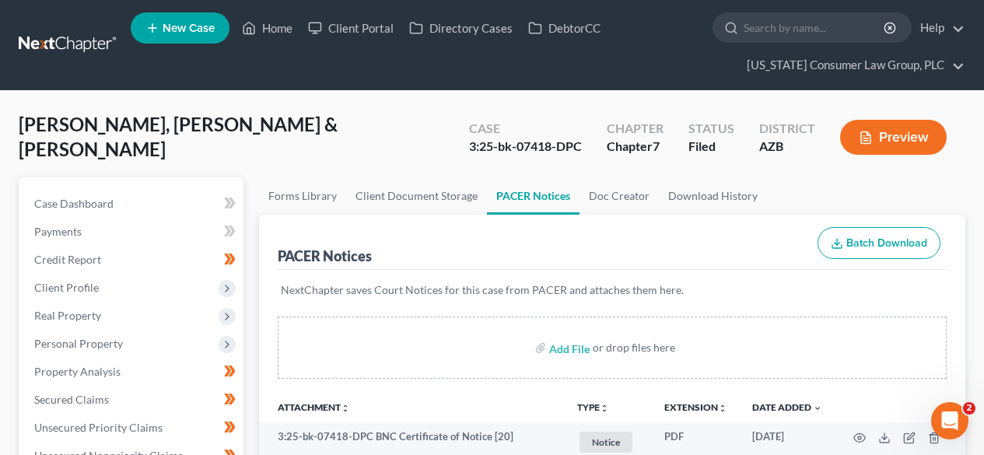
click at [65, 40] on link at bounding box center [69, 45] width 100 height 28
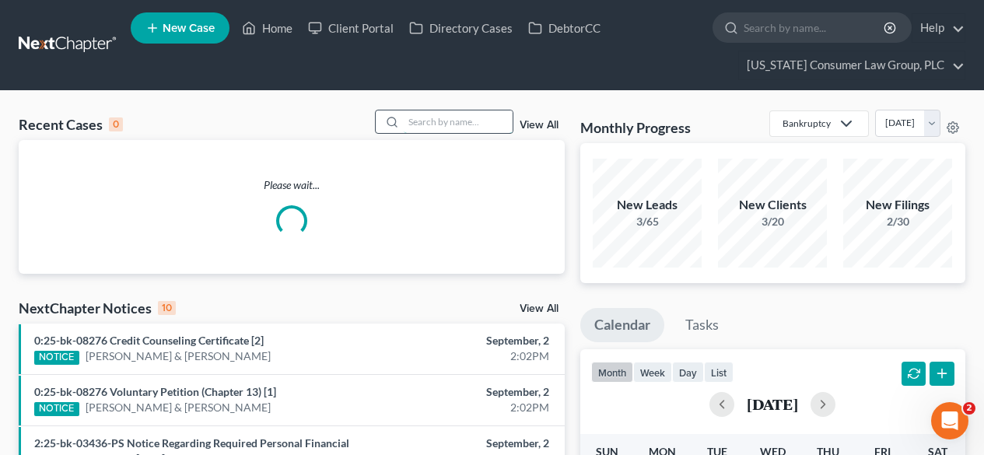
click at [453, 129] on input "search" at bounding box center [458, 121] width 109 height 23
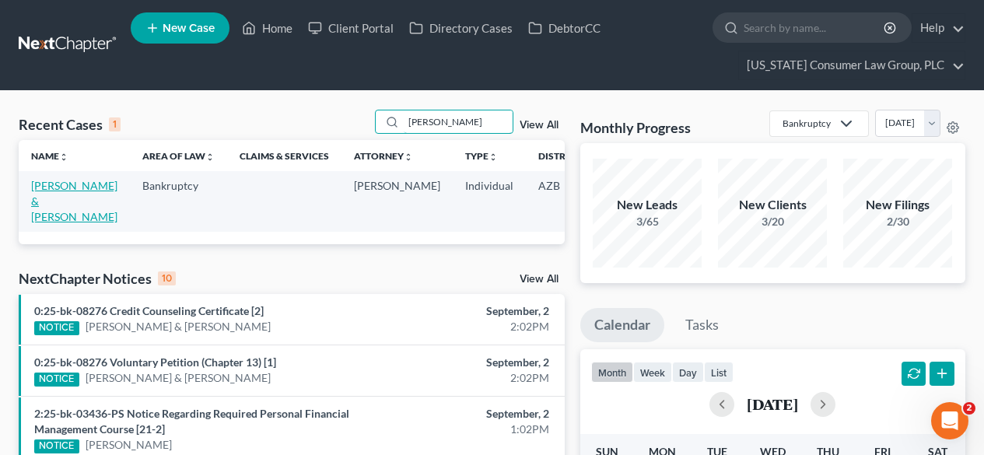
type input "[PERSON_NAME]"
click at [62, 198] on link "[PERSON_NAME] & [PERSON_NAME]" at bounding box center [74, 201] width 86 height 44
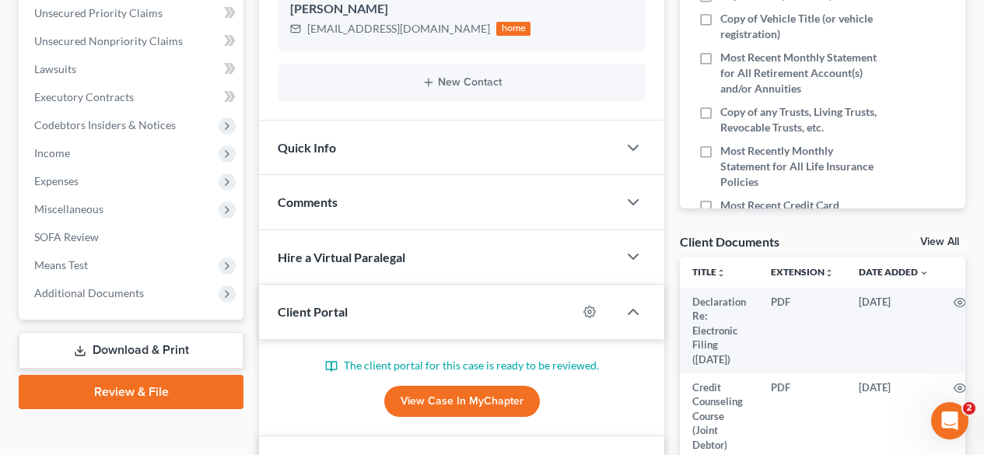
scroll to position [622, 0]
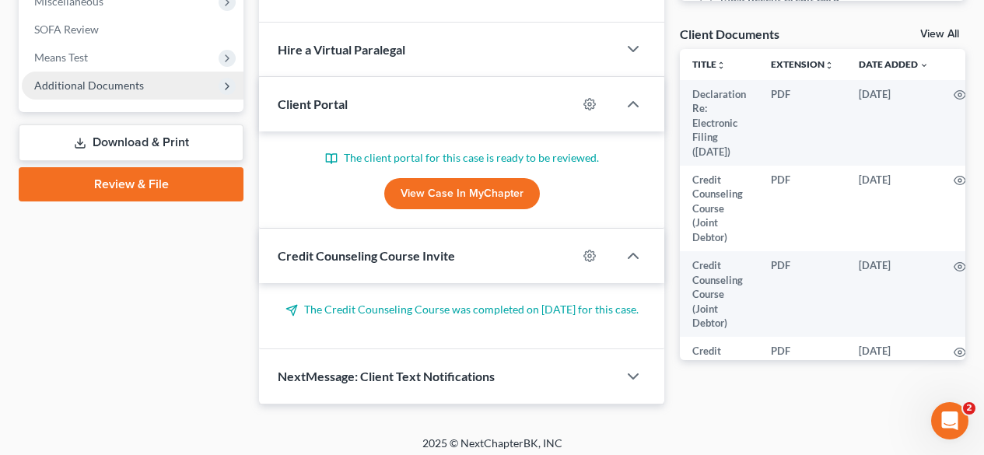
click at [111, 88] on span "Additional Documents" at bounding box center [89, 85] width 110 height 13
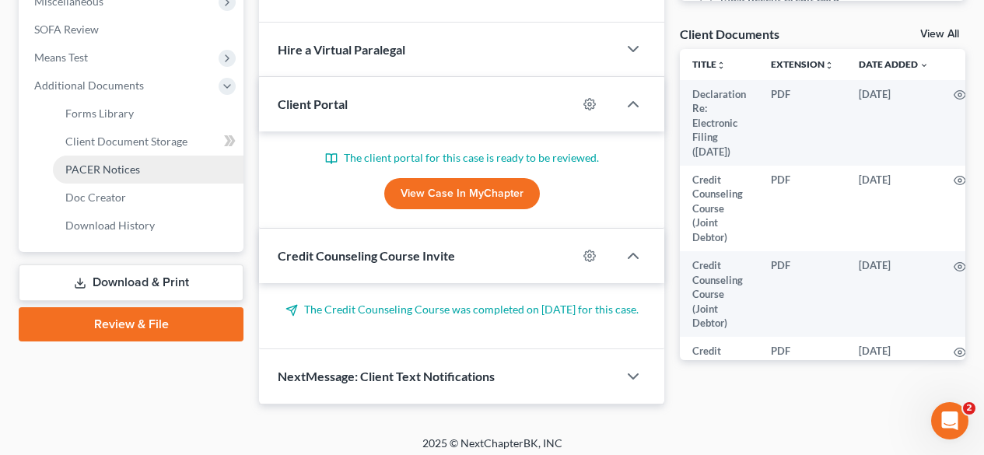
click at [92, 173] on span "PACER Notices" at bounding box center [102, 169] width 75 height 13
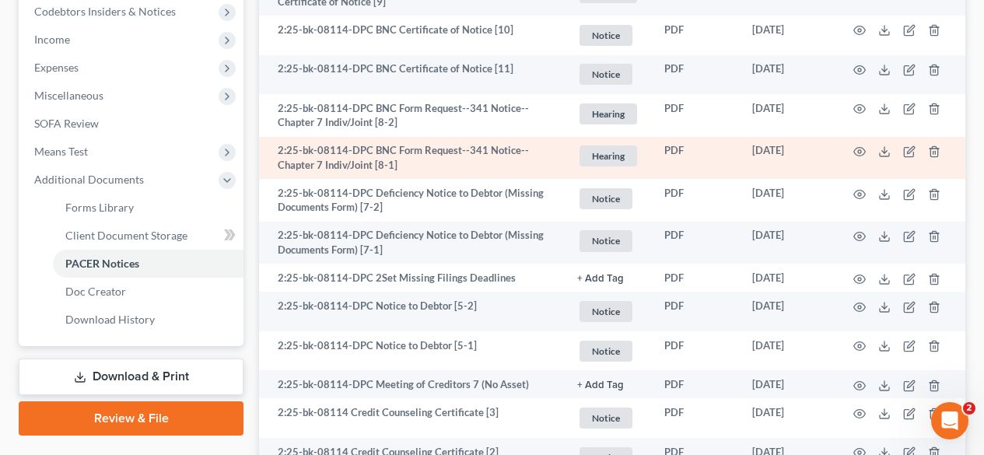
scroll to position [503, 0]
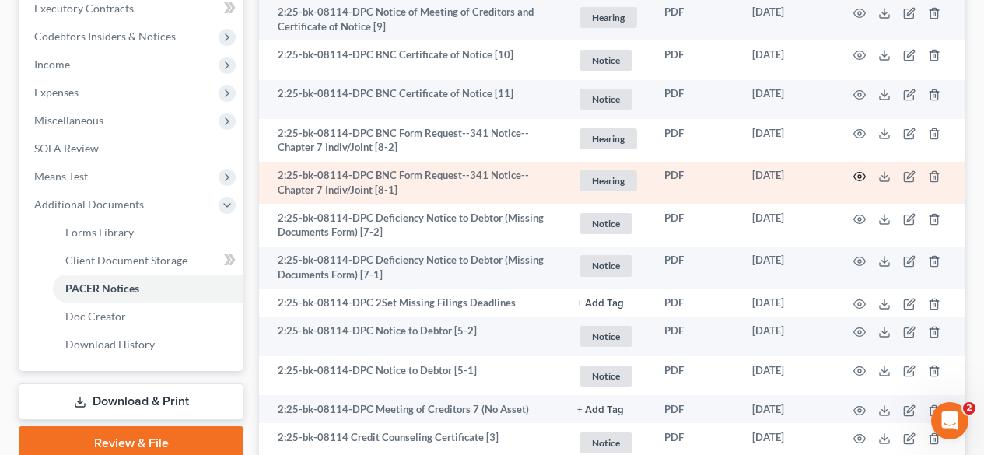
click at [860, 173] on icon "button" at bounding box center [860, 177] width 12 height 9
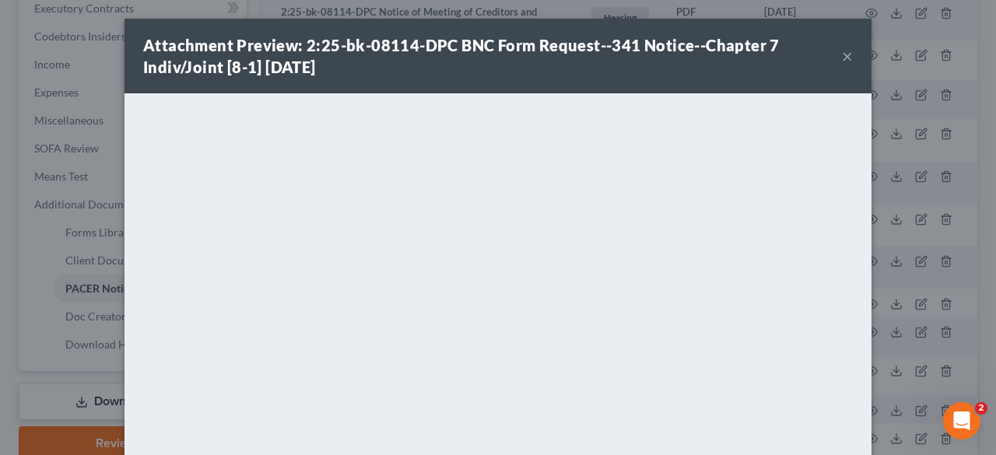
click at [833, 54] on div "Attachment Preview: 2:25-bk-08114-DPC BNC Form Request--341 Notice--Chapter 7 I…" at bounding box center [492, 56] width 699 height 44
click at [842, 54] on button "×" at bounding box center [847, 56] width 11 height 19
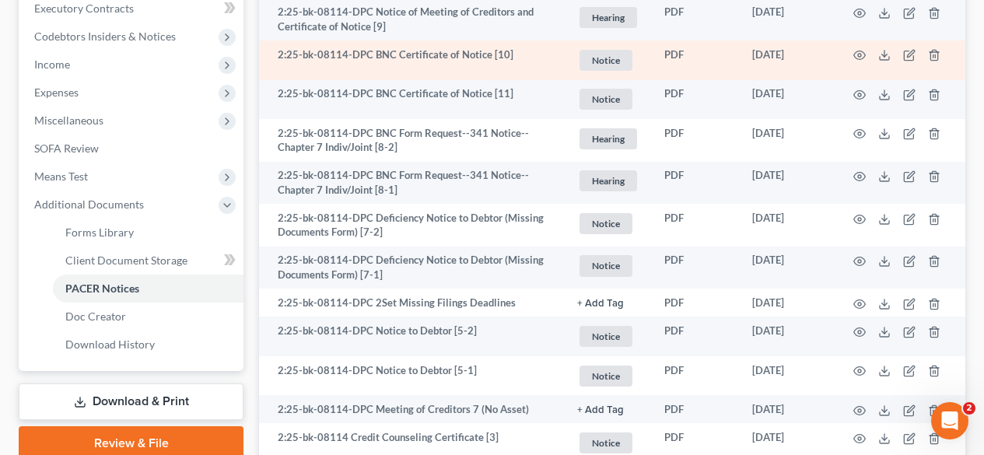
scroll to position [0, 0]
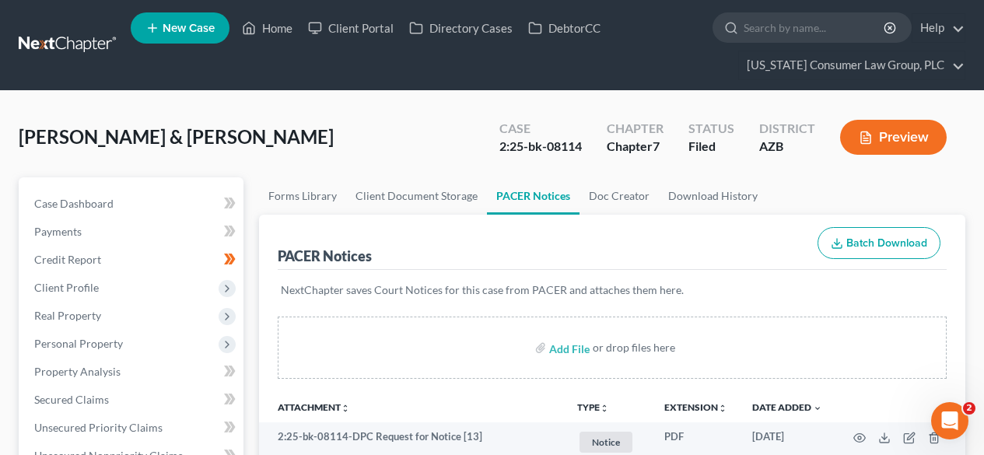
click at [53, 46] on link at bounding box center [69, 45] width 100 height 28
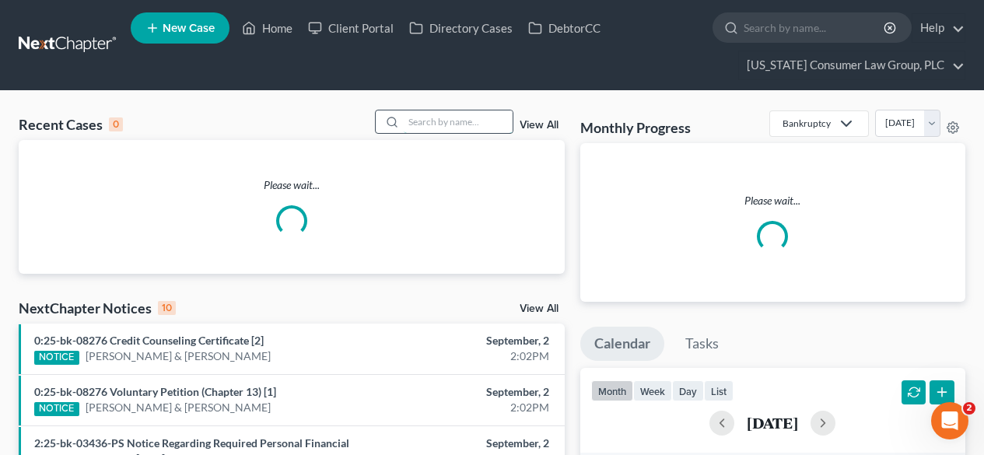
click at [429, 126] on input "search" at bounding box center [458, 121] width 109 height 23
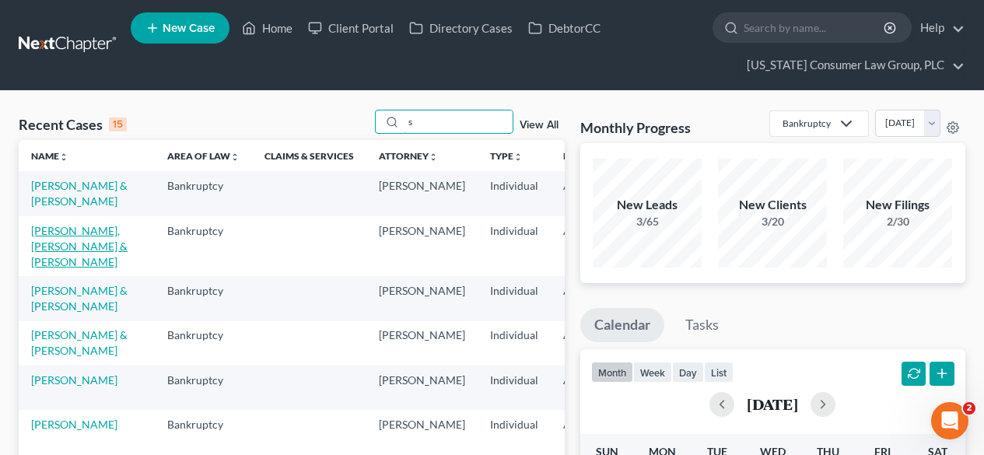
type input "s"
click at [60, 261] on link "[PERSON_NAME], [PERSON_NAME] & [PERSON_NAME]" at bounding box center [79, 246] width 96 height 44
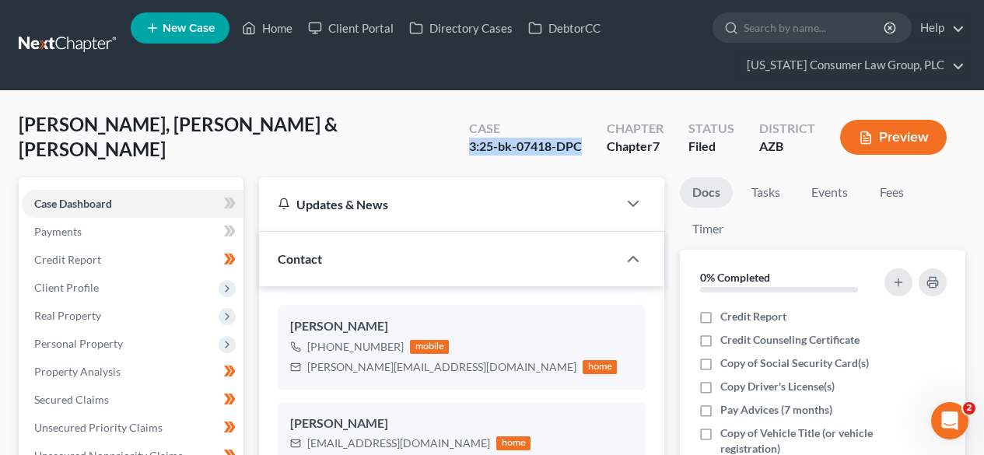
drag, startPoint x: 583, startPoint y: 141, endPoint x: 470, endPoint y: 143, distance: 112.8
click at [470, 143] on div "3:25-bk-07418-DPC" at bounding box center [525, 147] width 113 height 18
copy div "3:25-bk-07418-DPC"
click at [58, 45] on link at bounding box center [69, 45] width 100 height 28
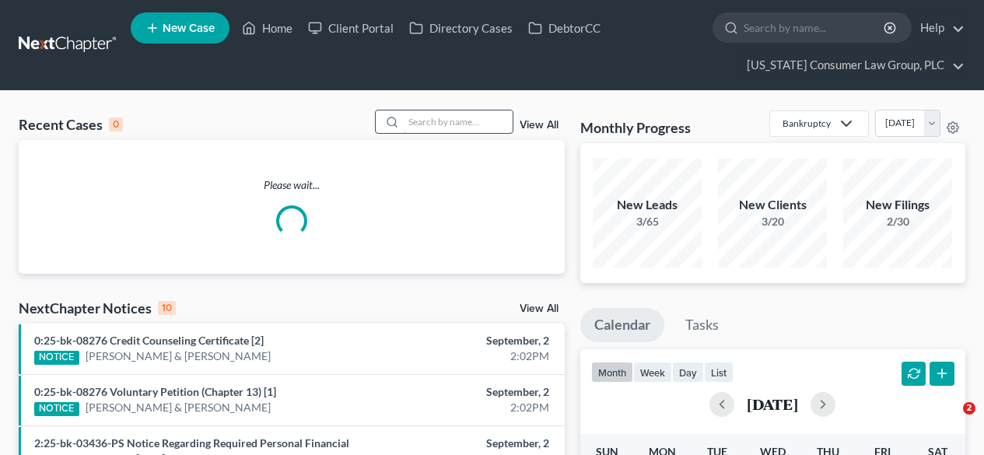
click at [474, 123] on input "search" at bounding box center [458, 121] width 109 height 23
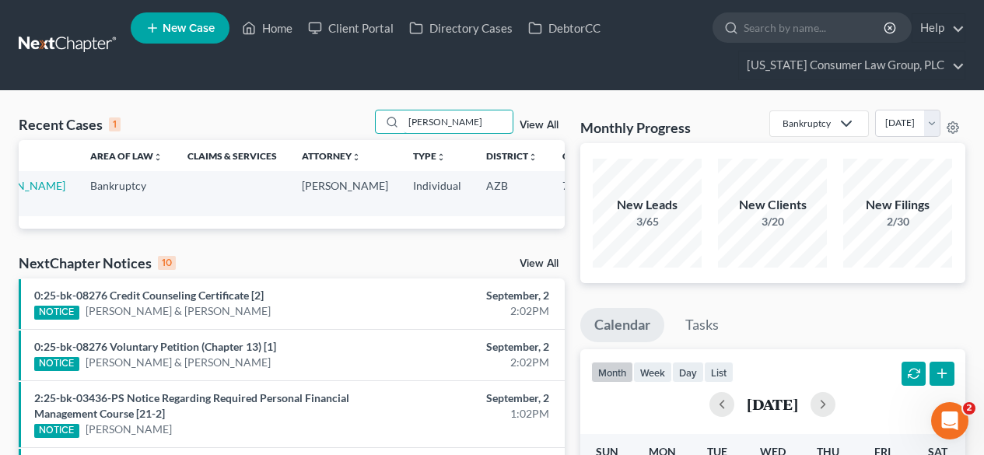
scroll to position [0, 129]
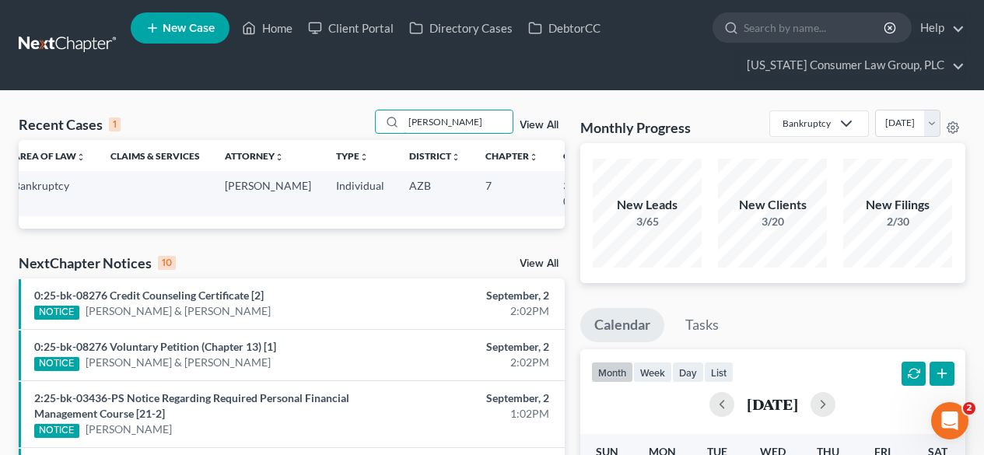
type input "[PERSON_NAME]"
drag, startPoint x: 536, startPoint y: 199, endPoint x: 496, endPoint y: 187, distance: 41.6
click at [551, 187] on td "3:25-bk-07939" at bounding box center [588, 193] width 75 height 44
copy td "3:25-bk-07939"
drag, startPoint x: 493, startPoint y: 124, endPoint x: 343, endPoint y: 114, distance: 149.7
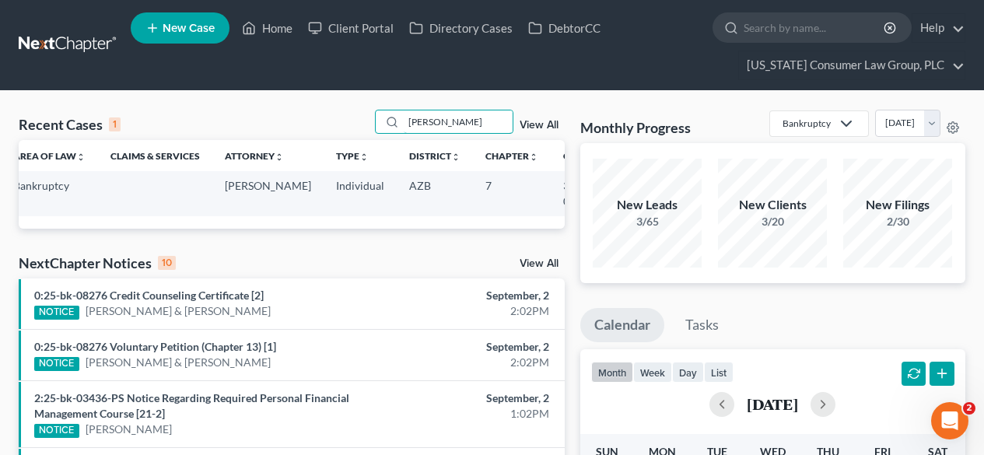
click at [343, 114] on div "Recent Cases 1 [PERSON_NAME] View All" at bounding box center [292, 125] width 546 height 30
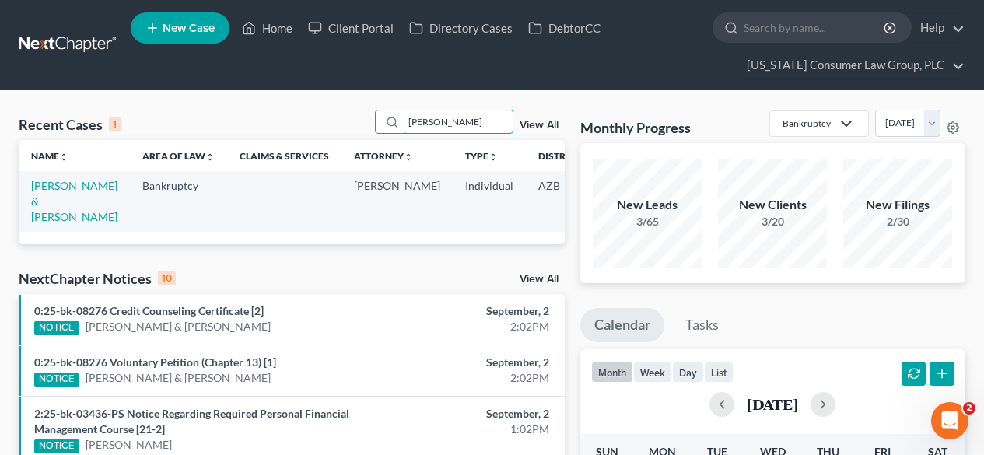
scroll to position [0, 124]
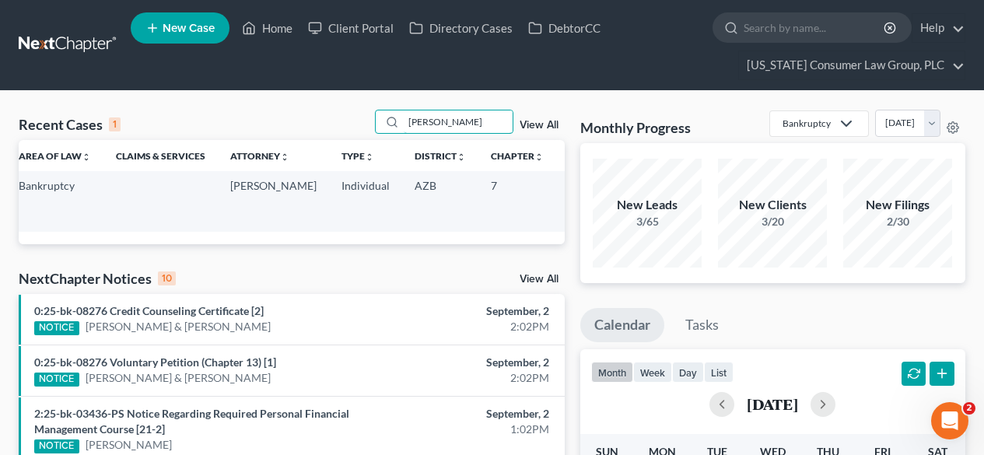
type input "[PERSON_NAME]"
drag, startPoint x: 533, startPoint y: 201, endPoint x: 492, endPoint y: 186, distance: 43.8
click at [556, 186] on td "2:25-bk-08114" at bounding box center [593, 201] width 75 height 60
copy td "2:25-bk-08114"
